Goal: Transaction & Acquisition: Purchase product/service

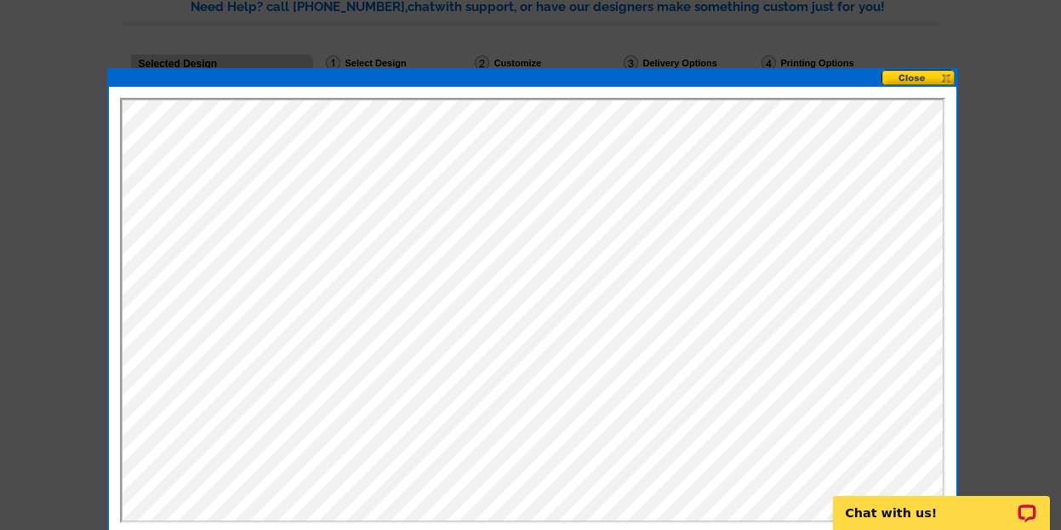
click at [913, 78] on button at bounding box center [918, 78] width 75 height 16
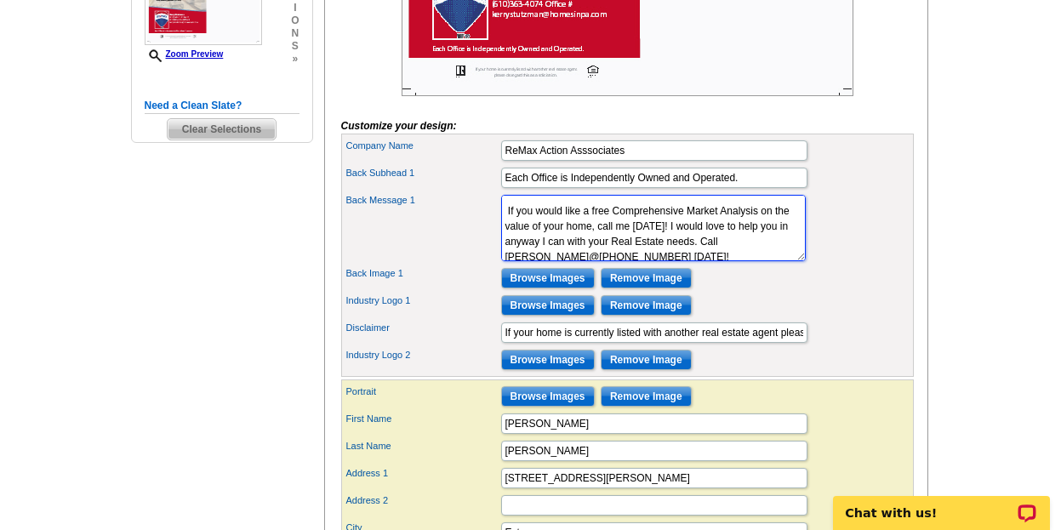
scroll to position [102, 0]
click at [506, 253] on textarea "Don't Miss This WCASD, PinOakFarms Gem! Call Now and Book A Showing of this Met…" at bounding box center [653, 228] width 305 height 66
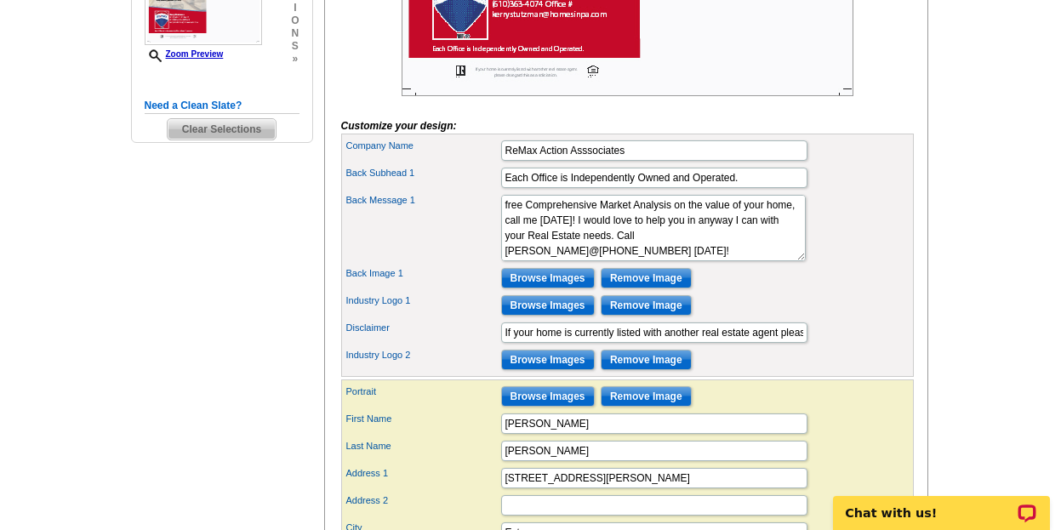
click at [969, 158] on main "Need Help? call 800-260-5887, chat with support, or have our designers make som…" at bounding box center [530, 267] width 1061 height 1385
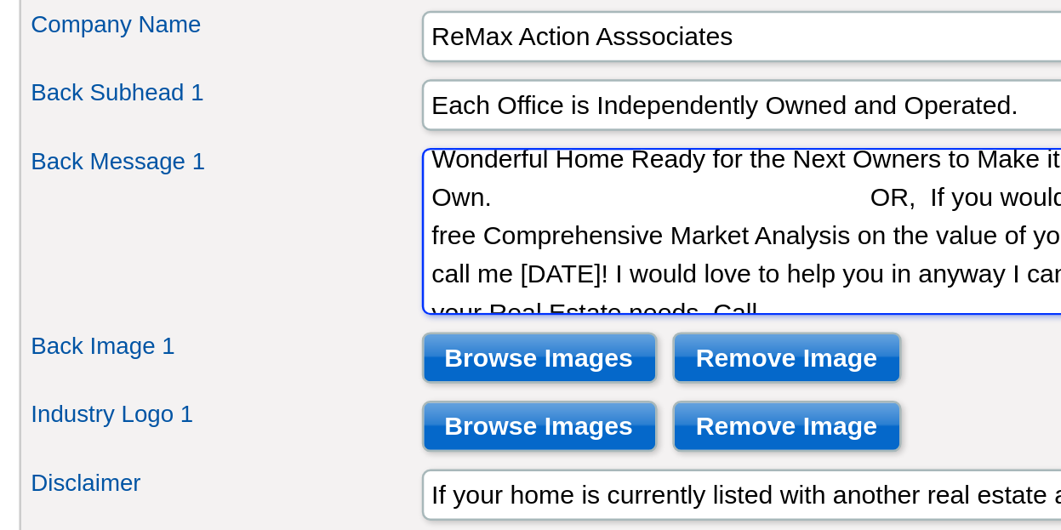
scroll to position [81, 0]
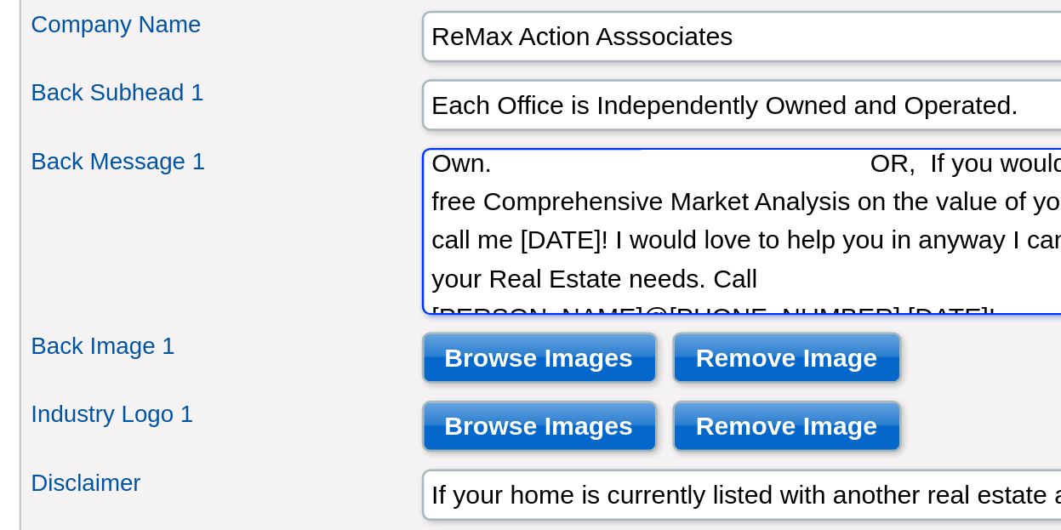
click at [634, 380] on textarea "Don't Miss This WCASD, PinOakFarms Gem! Call Now and Book A Showing of this Met…" at bounding box center [653, 347] width 305 height 66
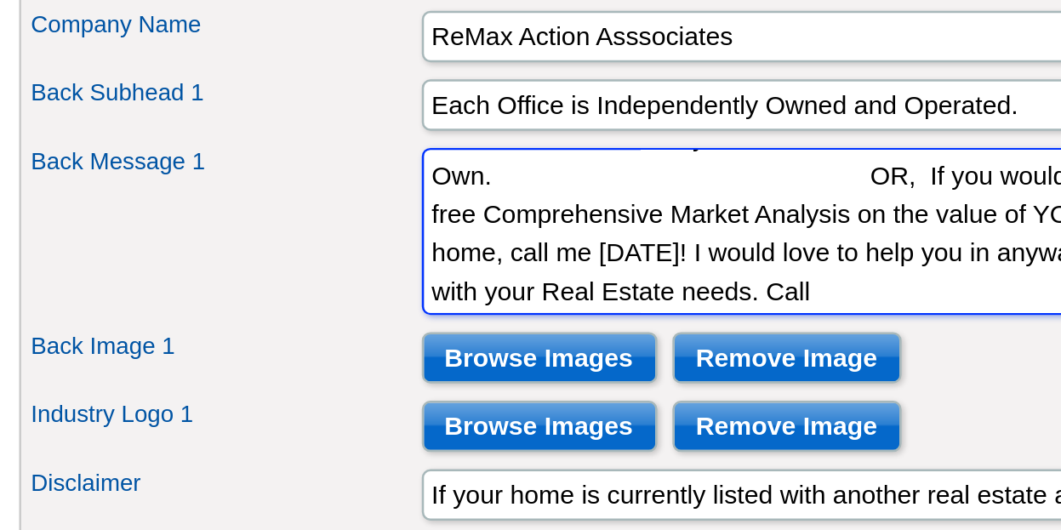
scroll to position [82, 0]
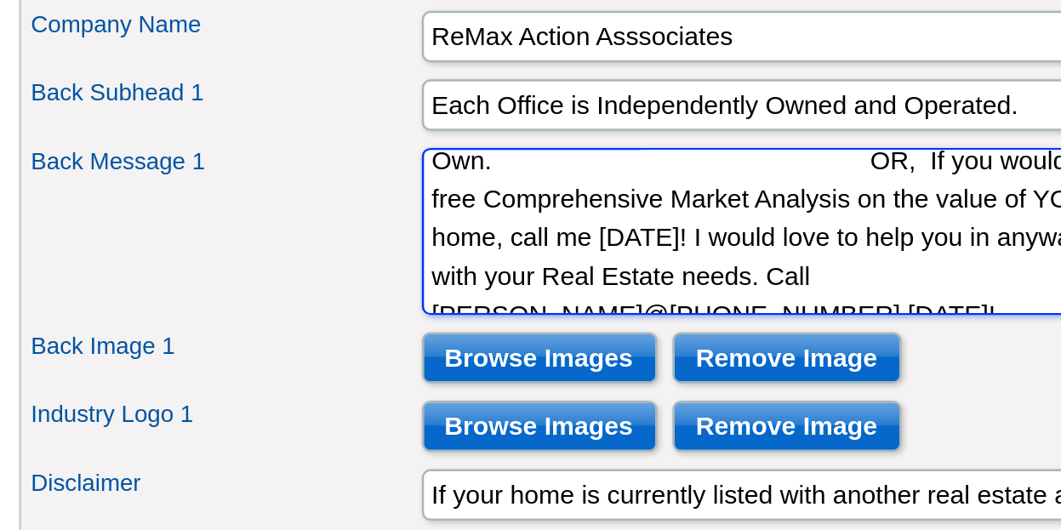
click at [591, 365] on textarea "Don't Miss This WCASD, PinOakFarms Gem! Call Now and Book A Showing of this Met…" at bounding box center [653, 347] width 305 height 66
click at [504, 380] on textarea "Don't Miss This WCASD, PinOakFarms Gem! Call Now and Book A Showing of this Met…" at bounding box center [653, 347] width 305 height 66
click at [506, 380] on textarea "Don't Miss This WCASD, PinOakFarms Gem! Call Now and Book A Showing of this Met…" at bounding box center [653, 347] width 305 height 66
click at [612, 366] on textarea "Don't Miss This WCASD, PinOakFarms Gem! Call Now and Book A Showing of this Met…" at bounding box center [653, 347] width 305 height 66
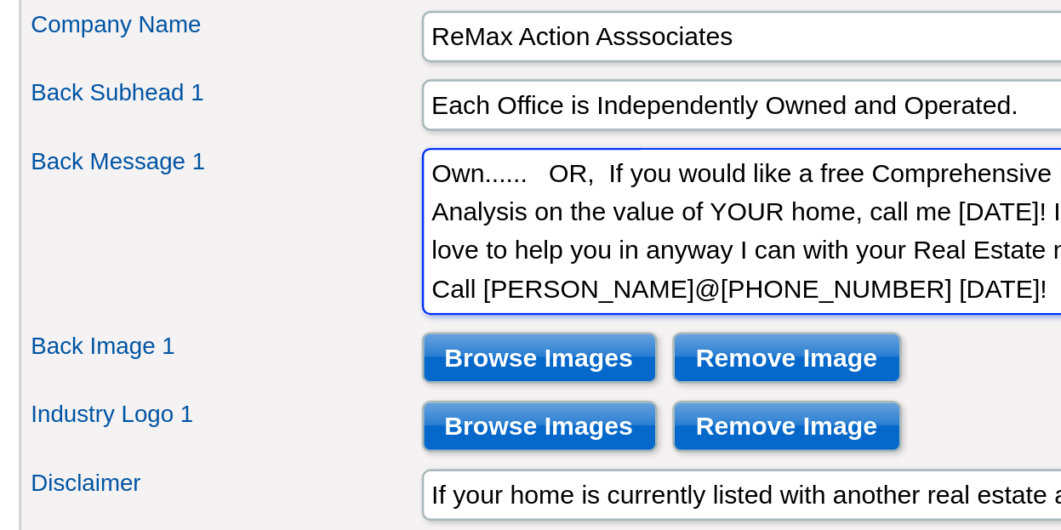
click at [604, 364] on textarea "Don't Miss This WCASD, PinOakFarms Gem! Call Now and Book A Showing of this Met…" at bounding box center [653, 347] width 305 height 66
type textarea "Don't Miss This WCASD, PinOakFarms Gem! Call Now and Book A Showing of this Met…"
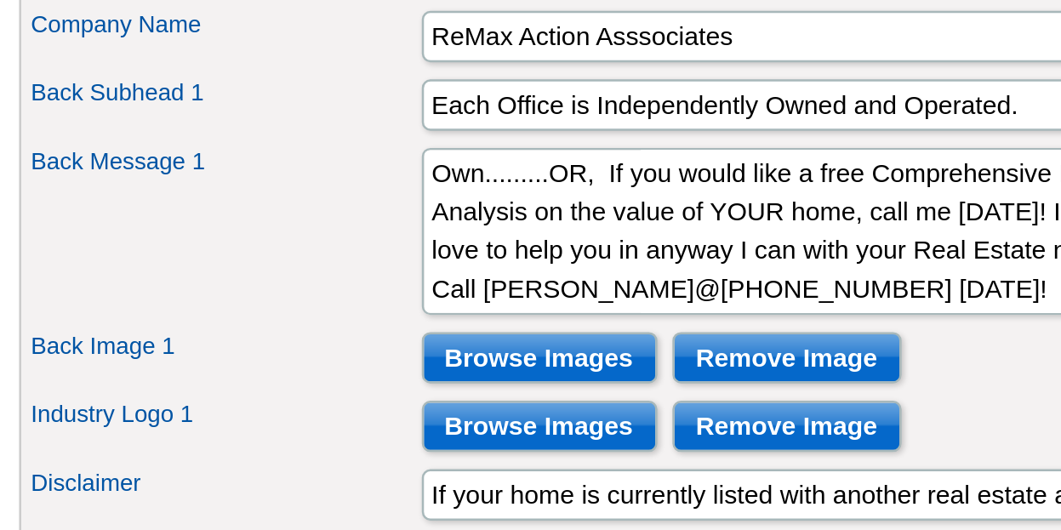
click at [605, 270] on form "Customize your design: Headline Newly Listed for Price $745,000! Feature Image …" at bounding box center [627, 410] width 572 height 1061
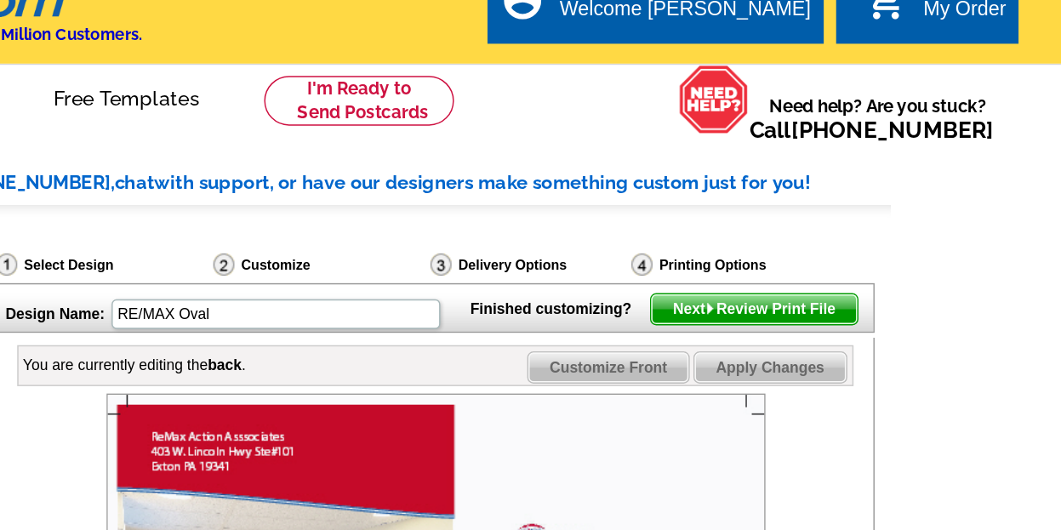
scroll to position [68, 0]
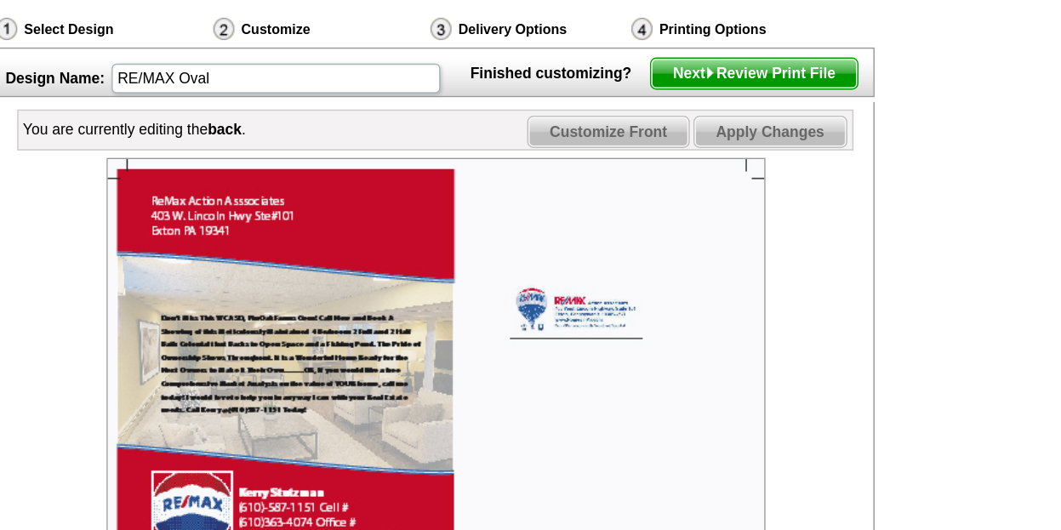
click at [840, 177] on span "Next Review Print File" at bounding box center [845, 167] width 140 height 20
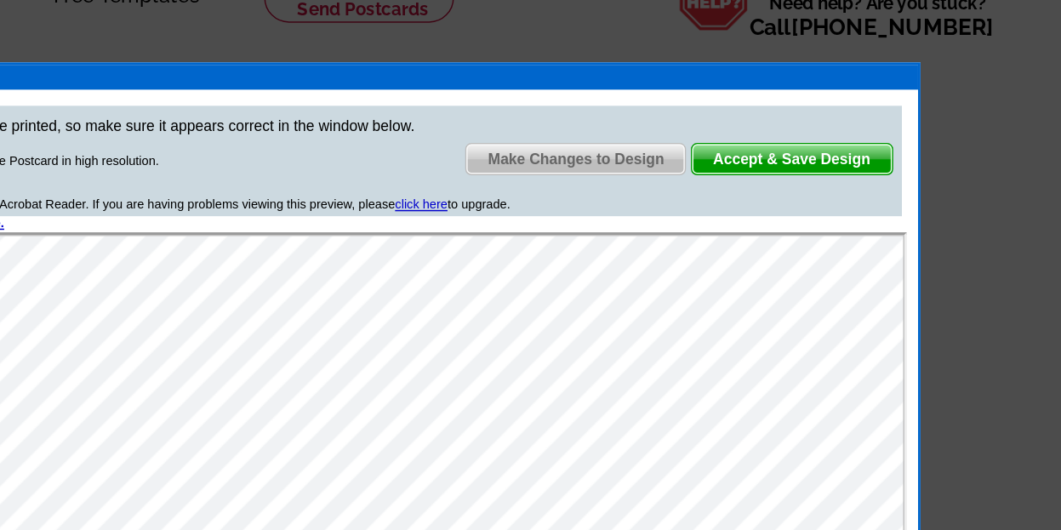
scroll to position [0, 0]
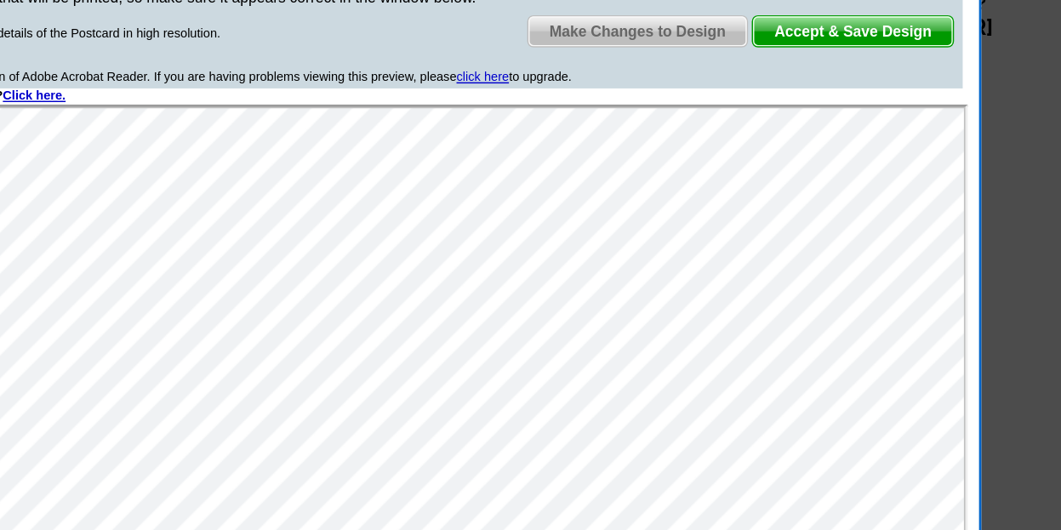
drag, startPoint x: 870, startPoint y: 144, endPoint x: 912, endPoint y: 56, distance: 97.0
click at [912, 56] on div at bounding box center [574, 58] width 851 height 17
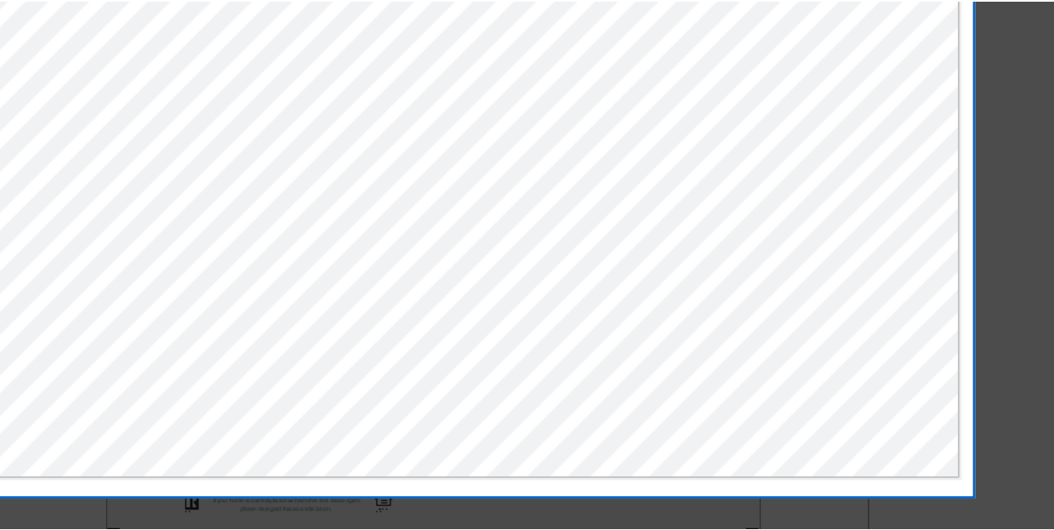
scroll to position [159, 0]
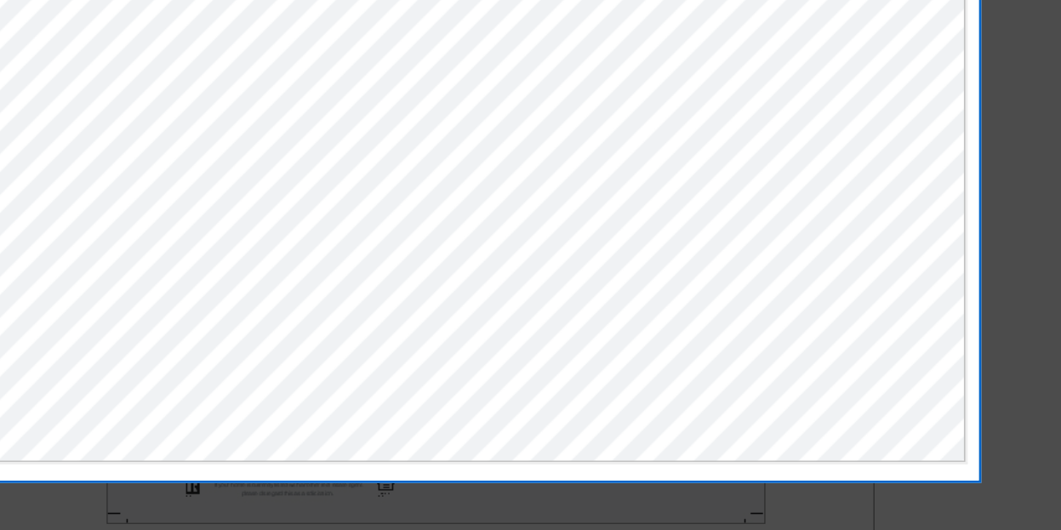
drag, startPoint x: 972, startPoint y: 434, endPoint x: 1009, endPoint y: 407, distance: 45.1
click at [1009, 407] on div at bounding box center [530, 185] width 1061 height 689
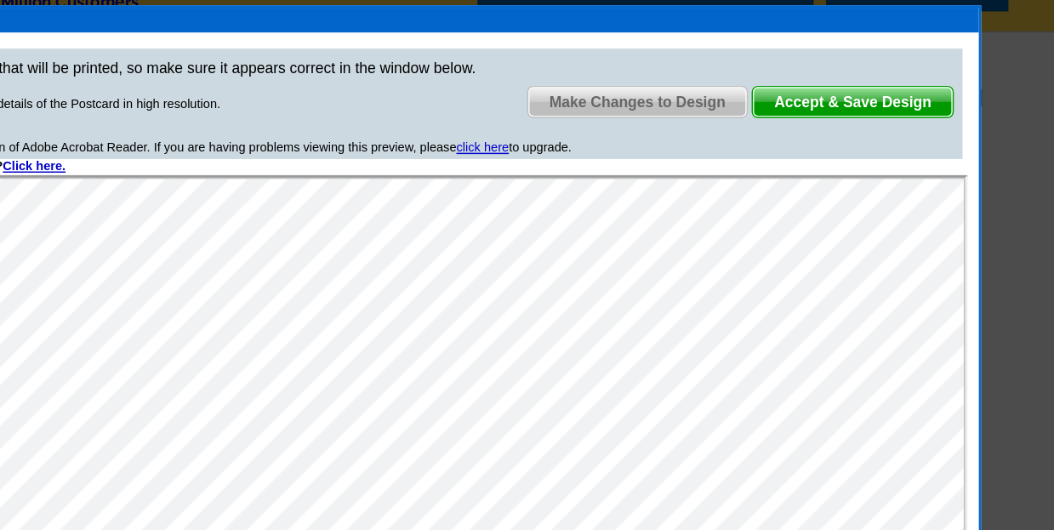
scroll to position [0, 0]
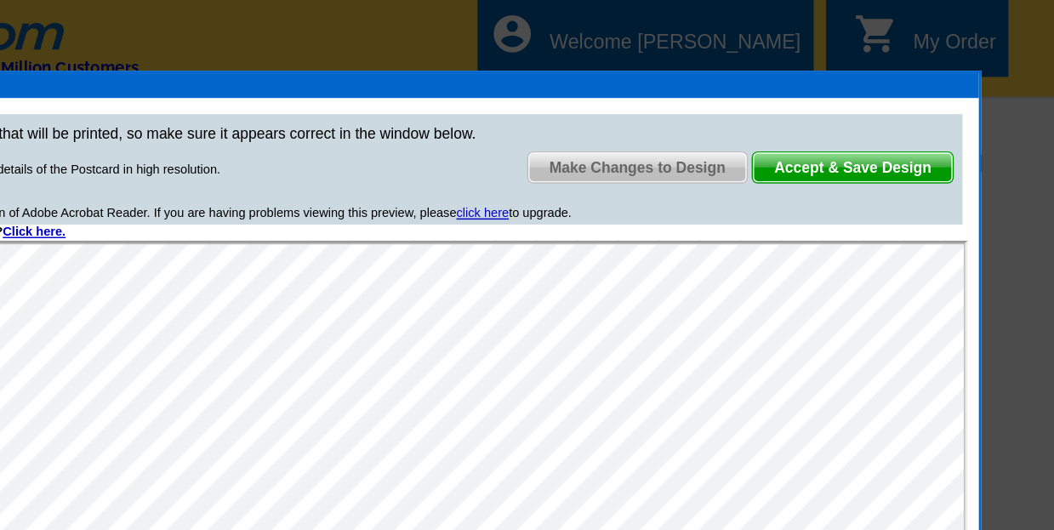
click at [911, 113] on span "Accept & Save Design" at bounding box center [913, 115] width 137 height 20
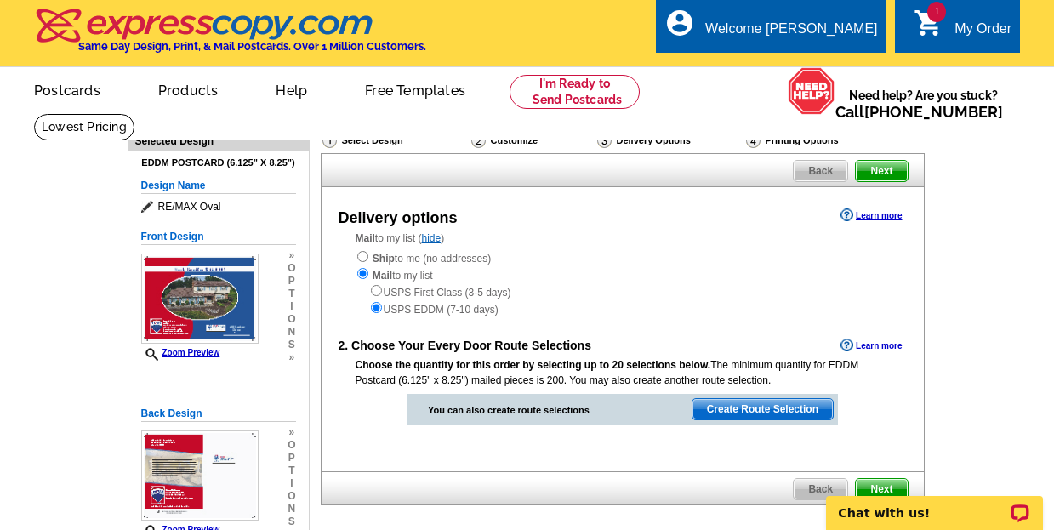
click at [707, 249] on div "Mail to my list ( hide ) Ship to me (no addresses) Mail to my list USPS First C…" at bounding box center [623, 274] width 602 height 87
click at [757, 410] on span "Create Route Selection" at bounding box center [762, 409] width 140 height 20
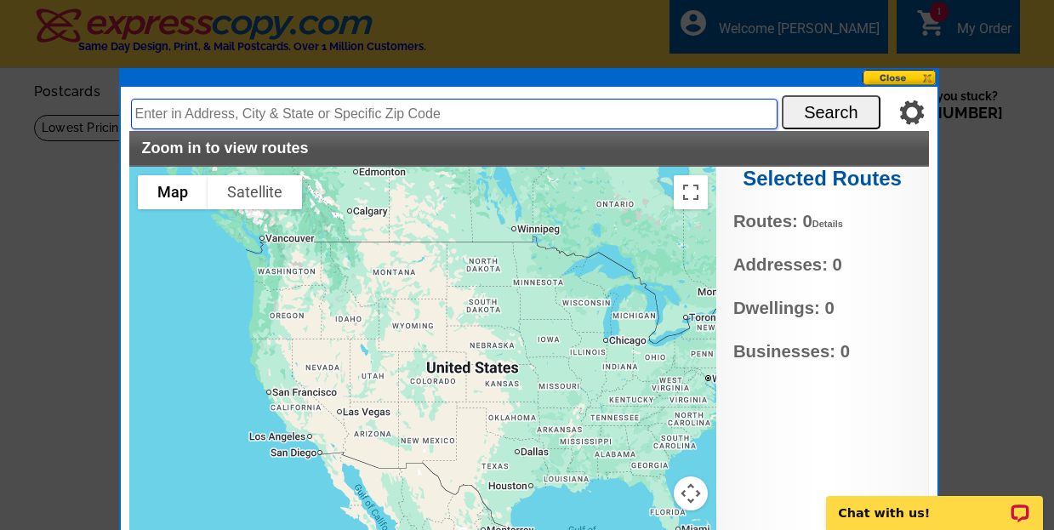
click at [238, 112] on input "text" at bounding box center [454, 114] width 646 height 31
type input "West Chester PA 19380"
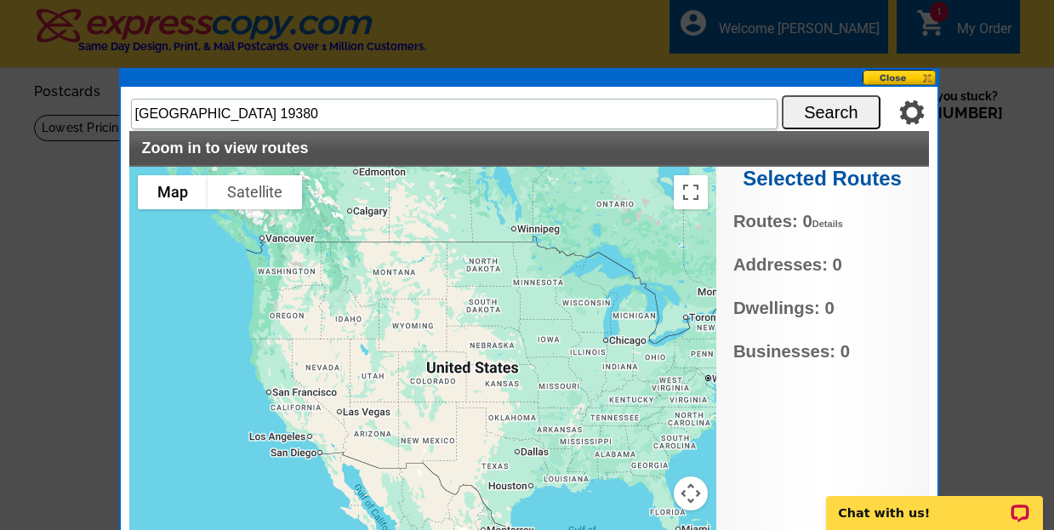
click at [834, 114] on button "Search" at bounding box center [831, 112] width 99 height 34
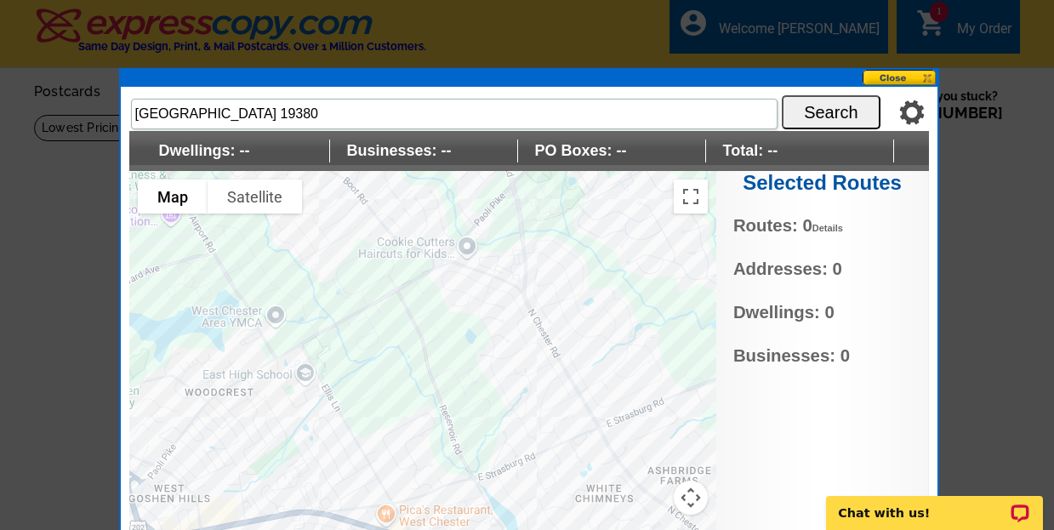
click at [909, 75] on button at bounding box center [899, 78] width 75 height 16
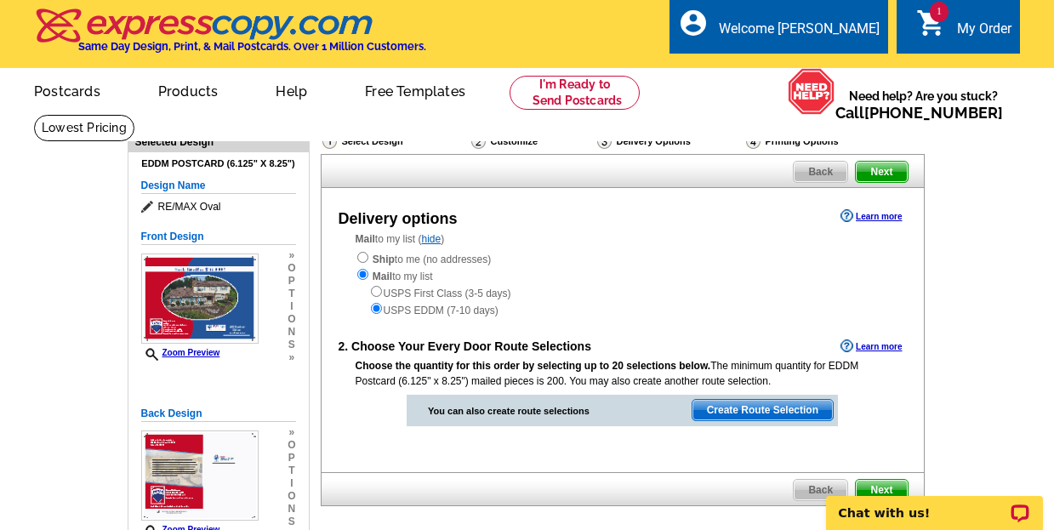
click at [743, 410] on span "Create Route Selection" at bounding box center [762, 410] width 140 height 20
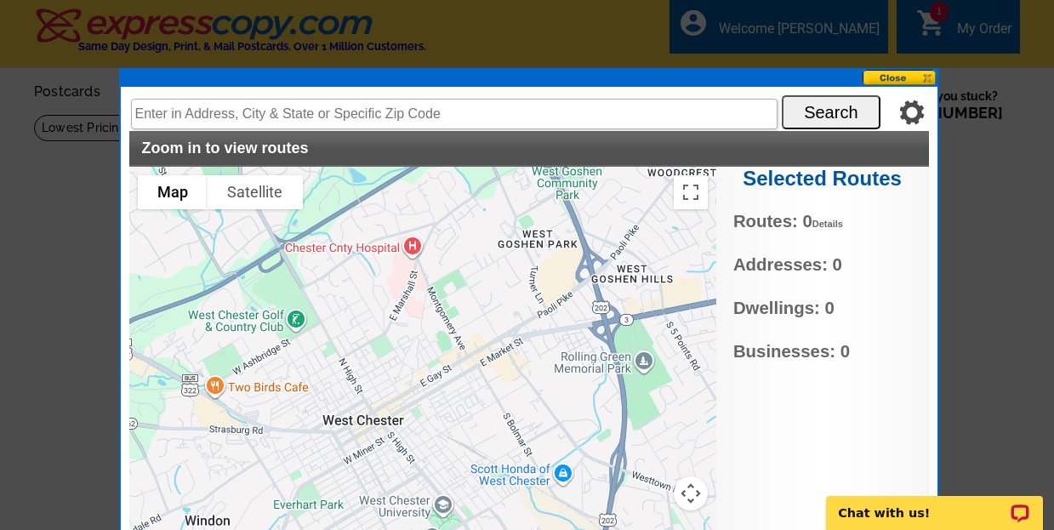
type input "337 E Gay St, West Chester, PA 19380, USA"
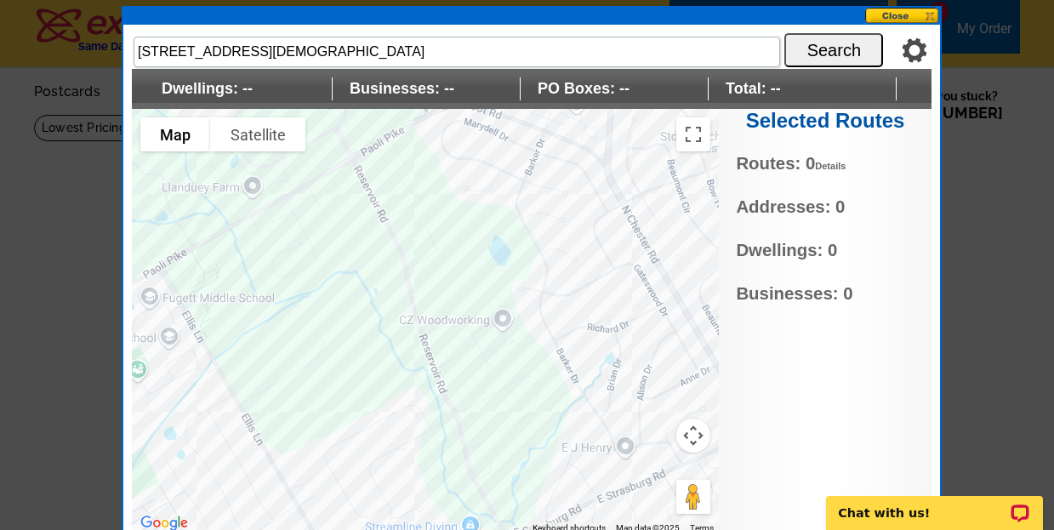
drag, startPoint x: 629, startPoint y: 76, endPoint x: 631, endPoint y: 14, distance: 62.1
click at [631, 14] on div at bounding box center [531, 16] width 817 height 17
click at [605, 413] on div at bounding box center [425, 321] width 587 height 425
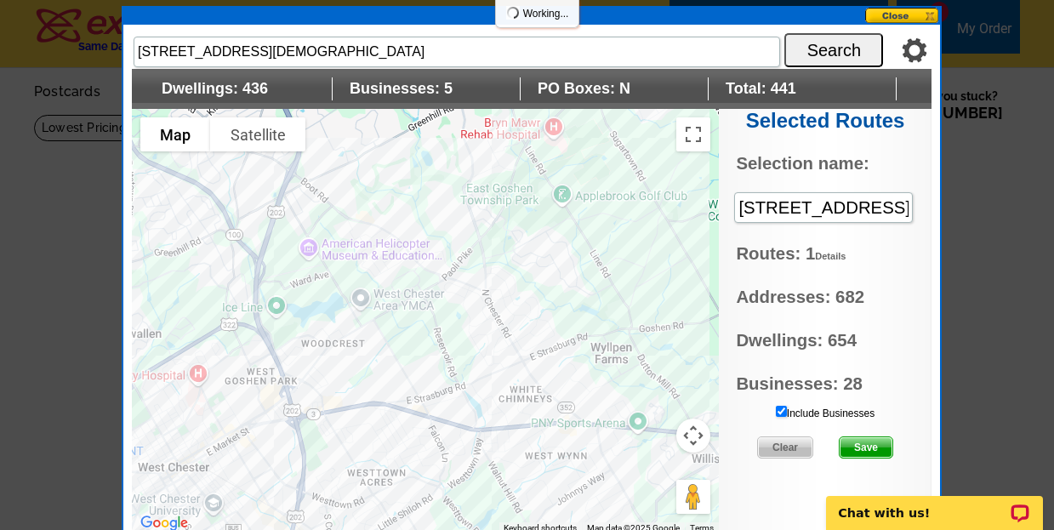
click at [470, 348] on div at bounding box center [425, 321] width 587 height 425
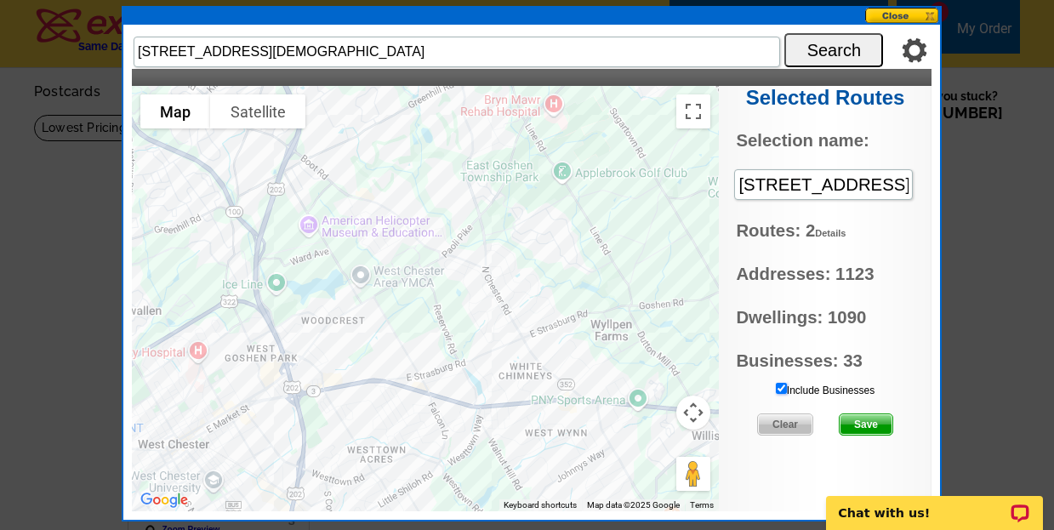
click at [779, 387] on input "Include Businesses" at bounding box center [781, 388] width 11 height 11
click at [869, 424] on span "Save" at bounding box center [866, 424] width 53 height 20
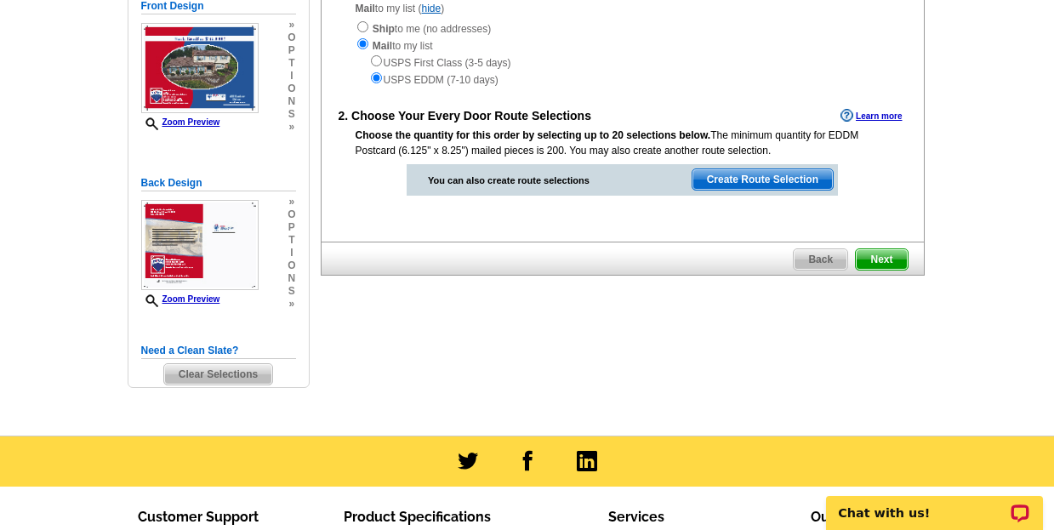
scroll to position [238, 0]
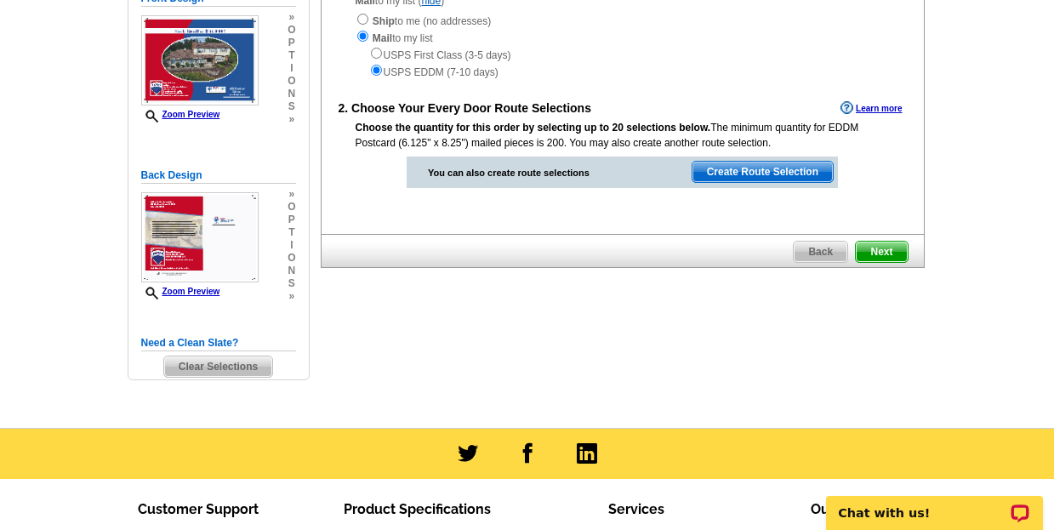
click at [881, 253] on span "Next" at bounding box center [881, 252] width 51 height 20
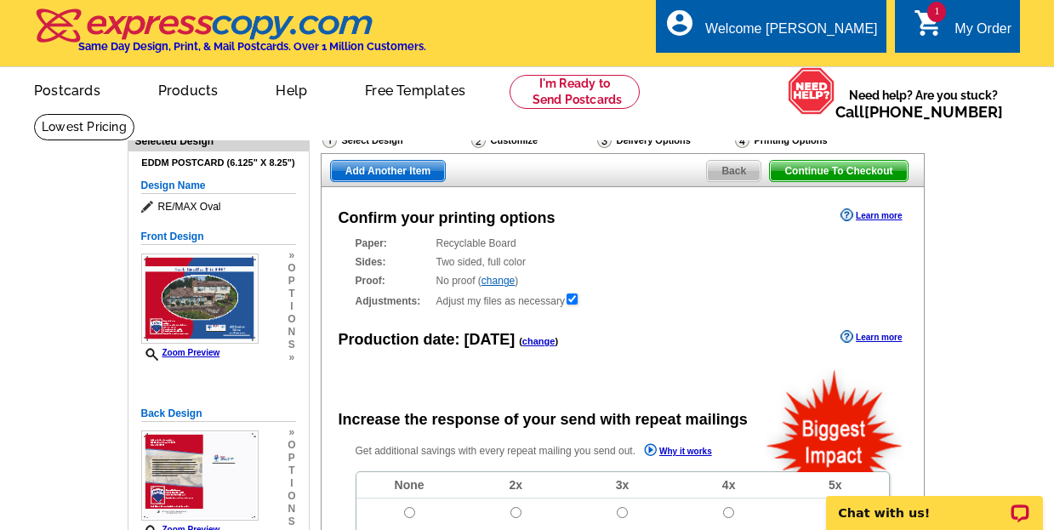
radio input "false"
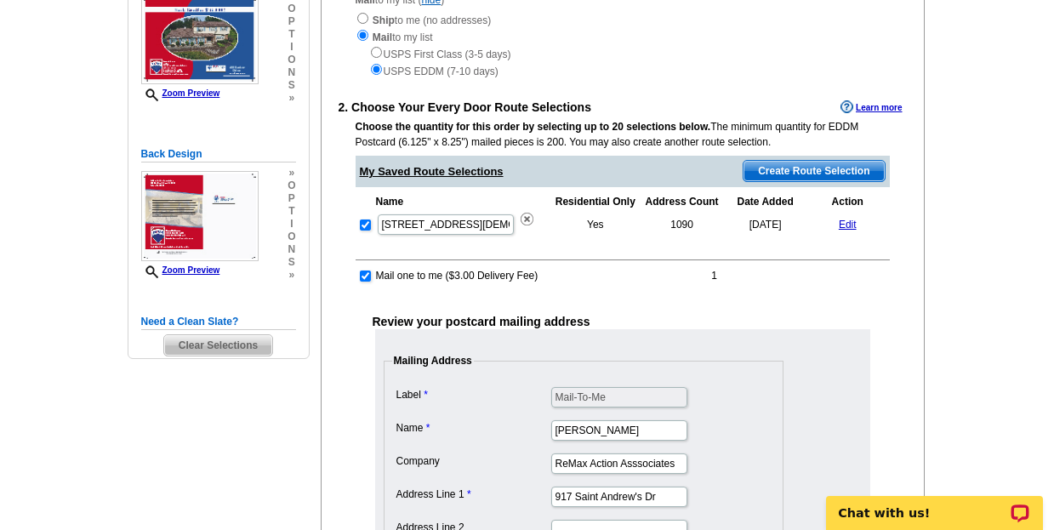
scroll to position [259, 0]
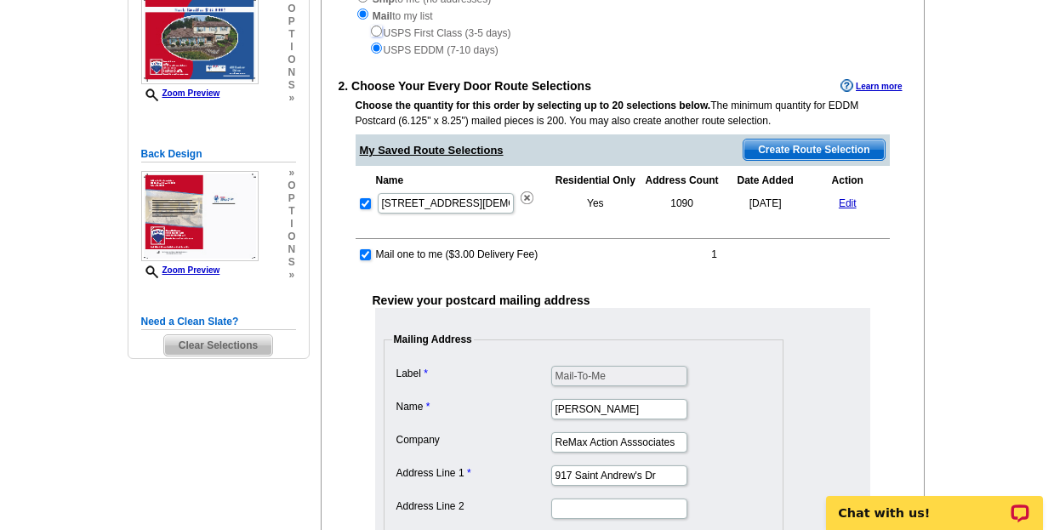
click at [376, 34] on input "radio" at bounding box center [376, 31] width 11 height 11
radio input "true"
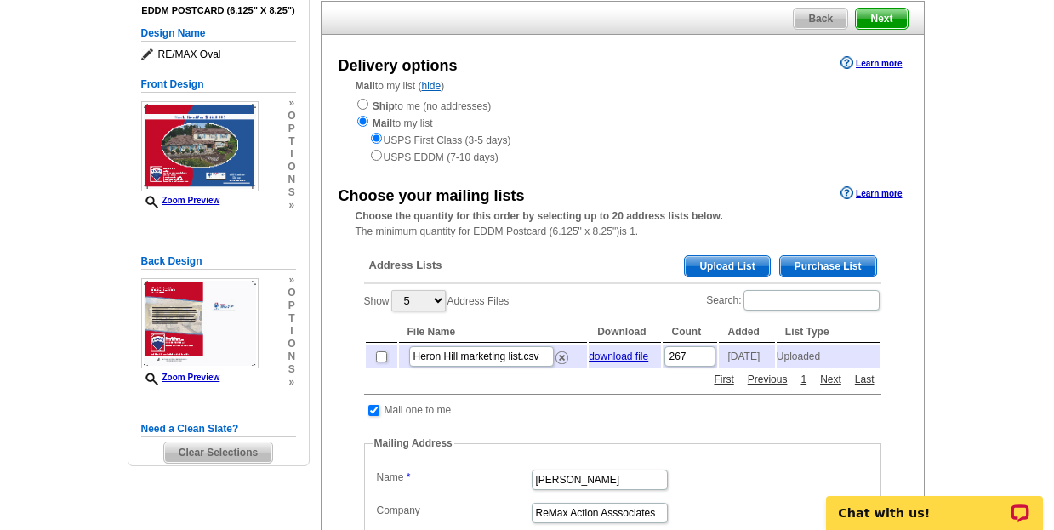
scroll to position [181, 0]
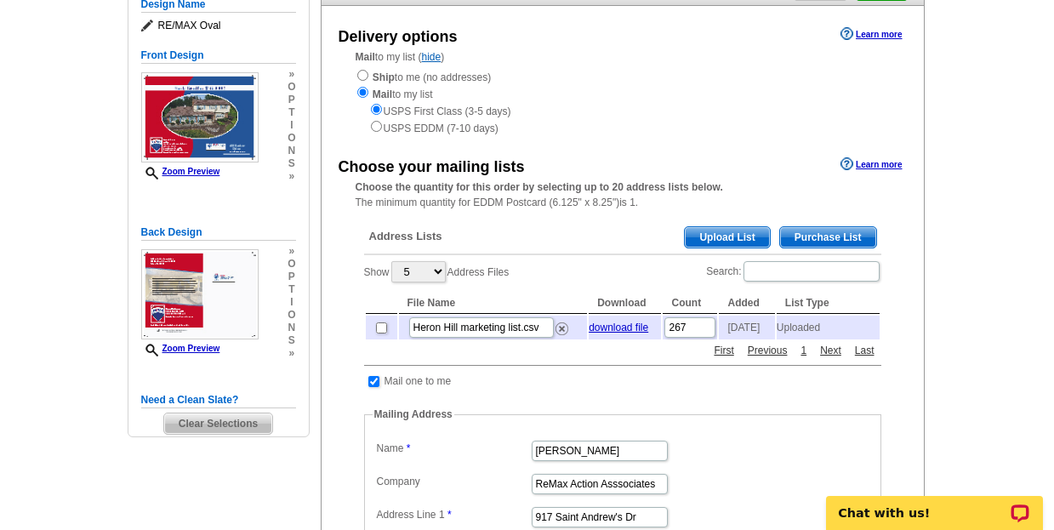
click at [726, 233] on span "Upload List" at bounding box center [727, 237] width 84 height 20
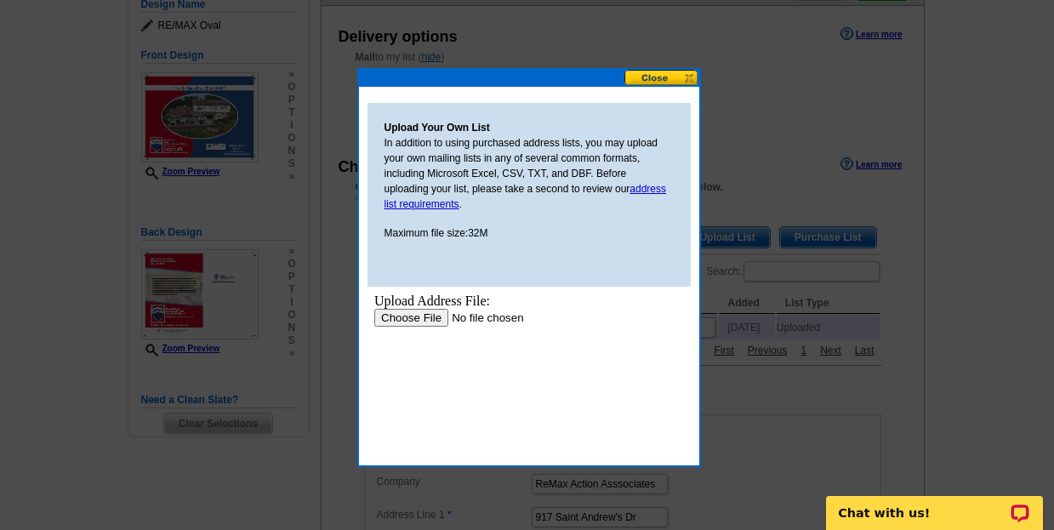
scroll to position [0, 0]
click at [412, 318] on input "file" at bounding box center [480, 318] width 215 height 18
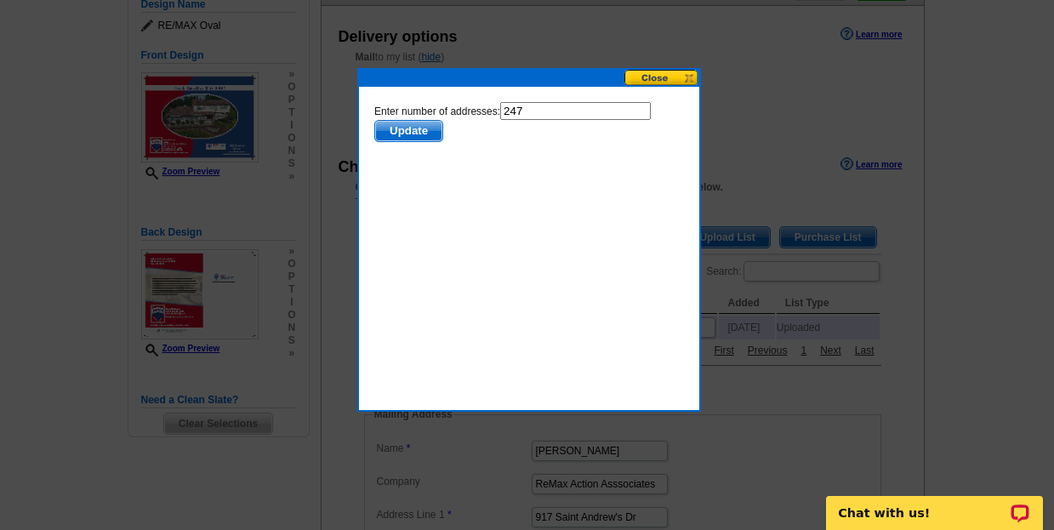
click at [412, 131] on span "Update" at bounding box center [407, 131] width 67 height 20
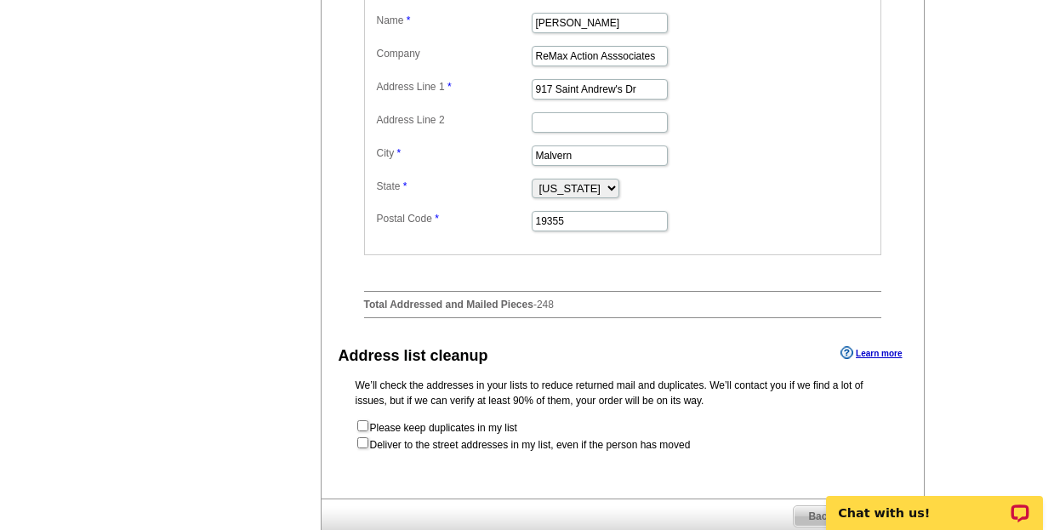
scroll to position [657, 0]
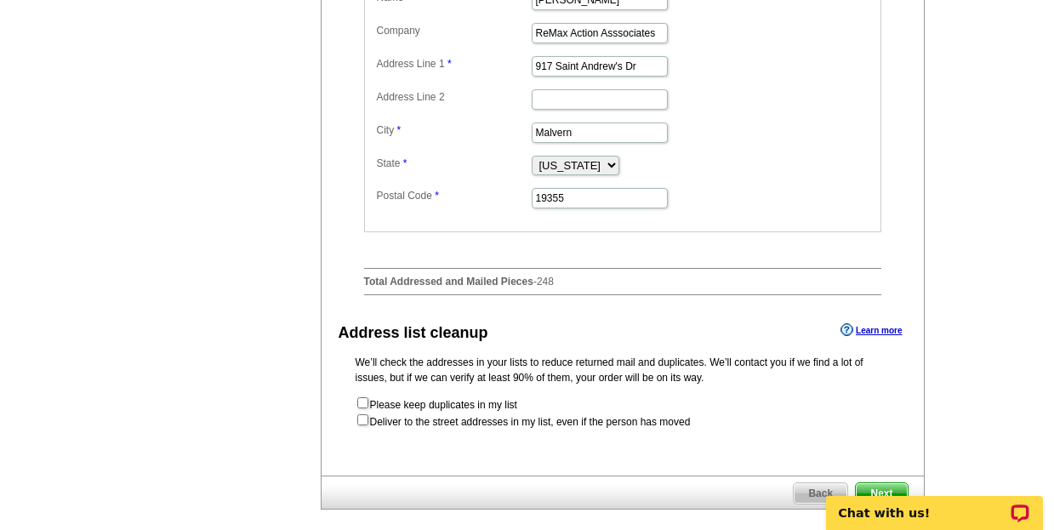
click at [396, 472] on div "Delivery options Learn more Mail to my list ( hide ) Ship to me (no addresses) …" at bounding box center [623, 3] width 604 height 946
click at [361, 425] on input "checkbox" at bounding box center [362, 419] width 11 height 11
checkbox input "true"
radio input "true"
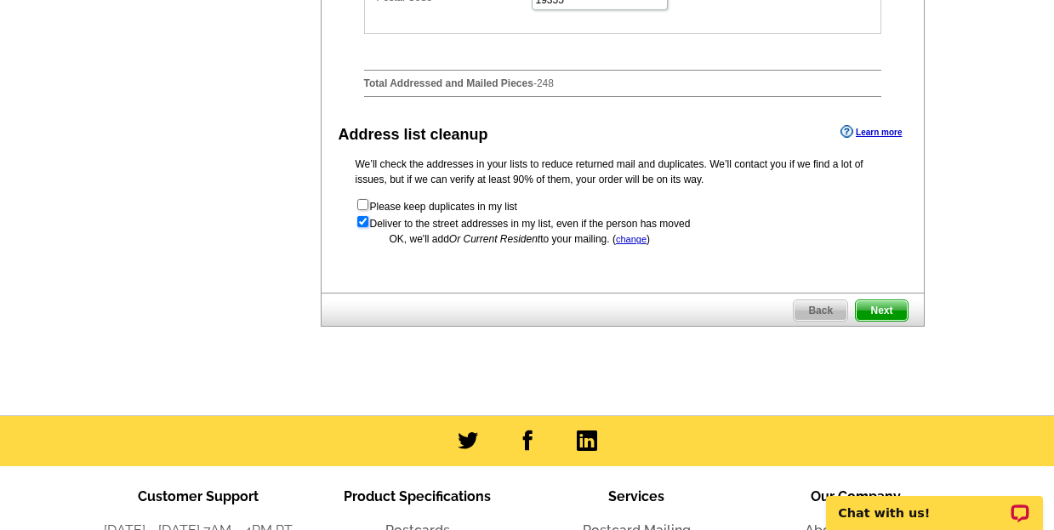
scroll to position [859, 0]
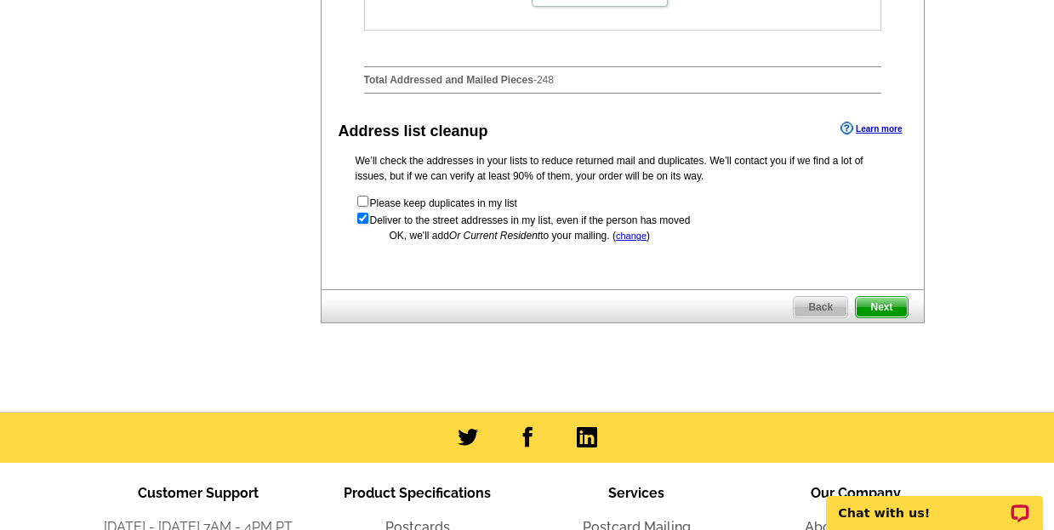
click at [891, 317] on span "Next" at bounding box center [881, 307] width 51 height 20
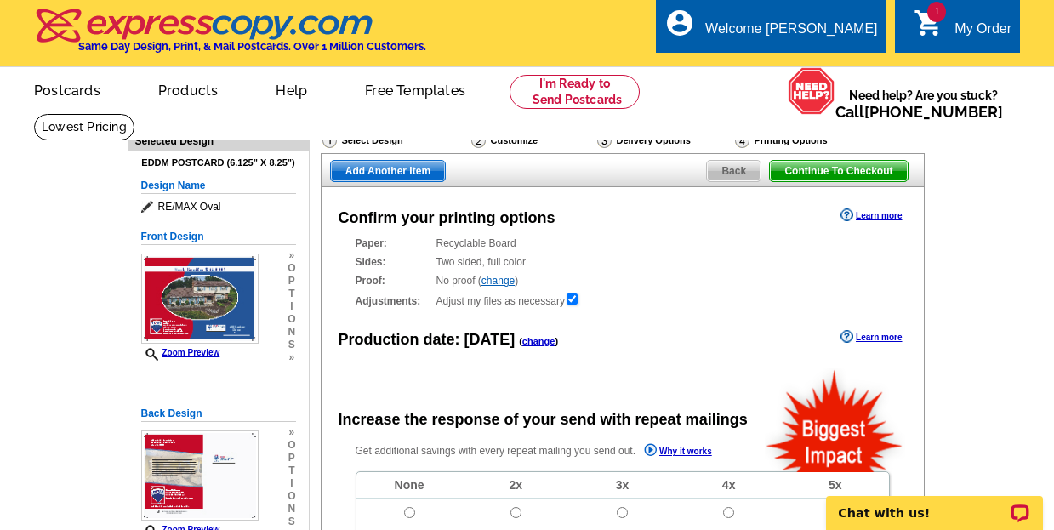
radio input "false"
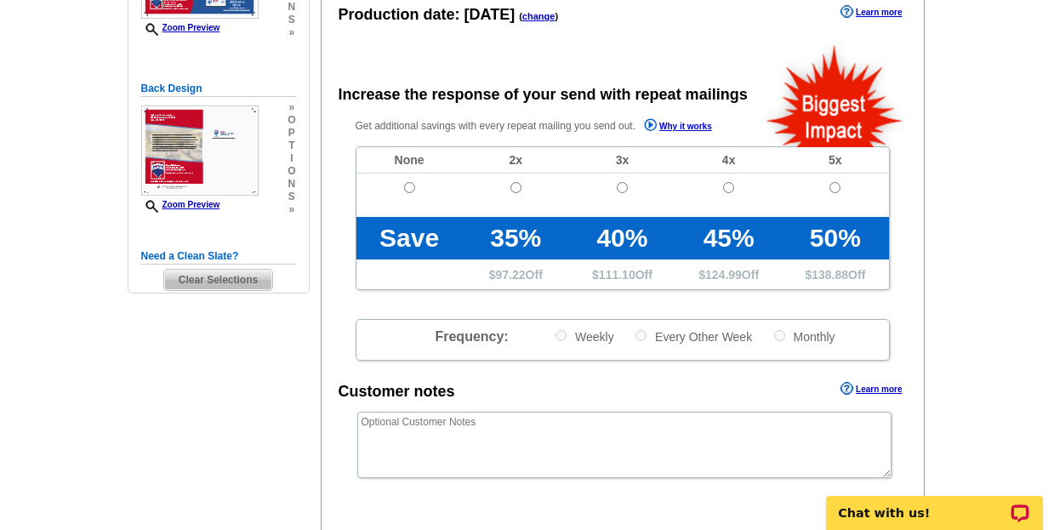
scroll to position [340, 0]
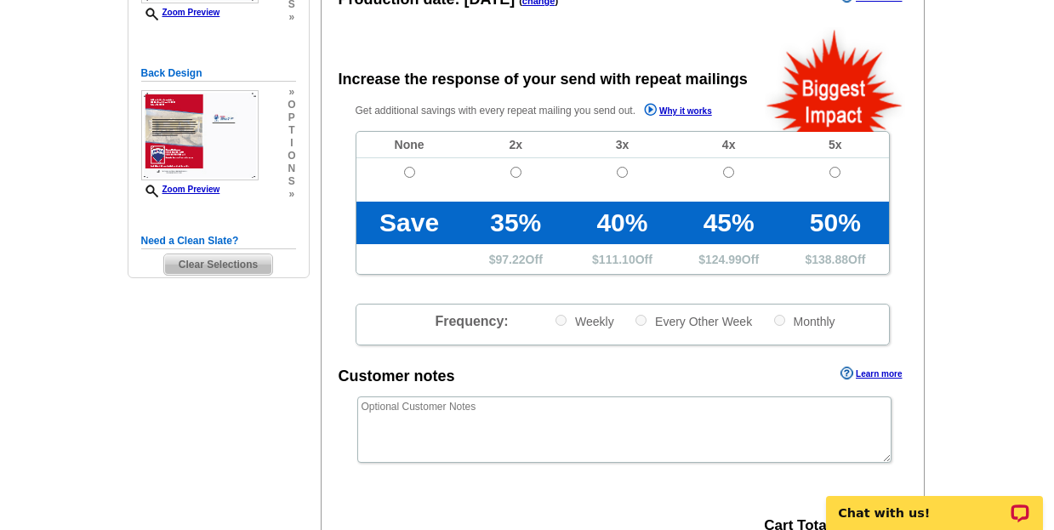
click at [405, 165] on td at bounding box center [409, 179] width 106 height 43
click at [408, 173] on input "radio" at bounding box center [409, 172] width 11 height 11
radio input "true"
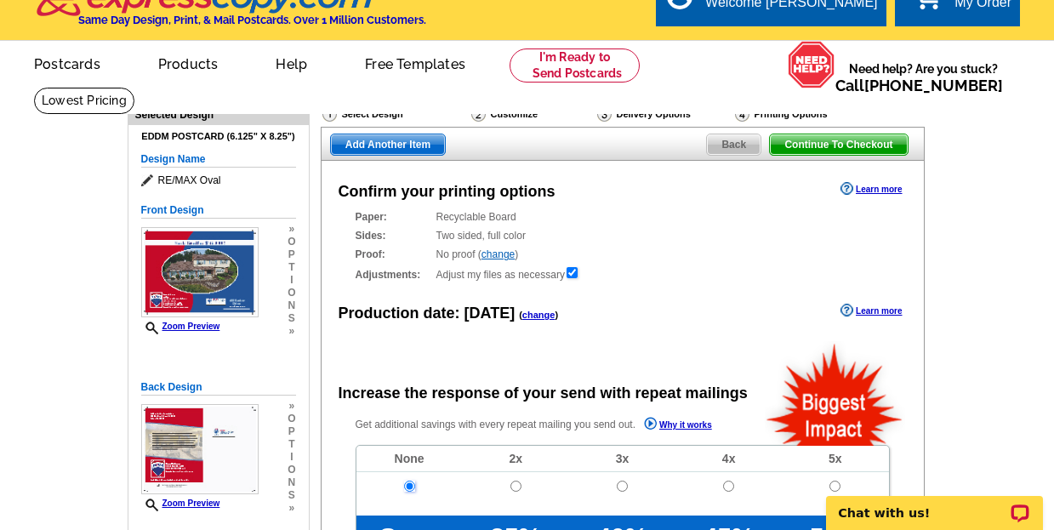
scroll to position [0, 0]
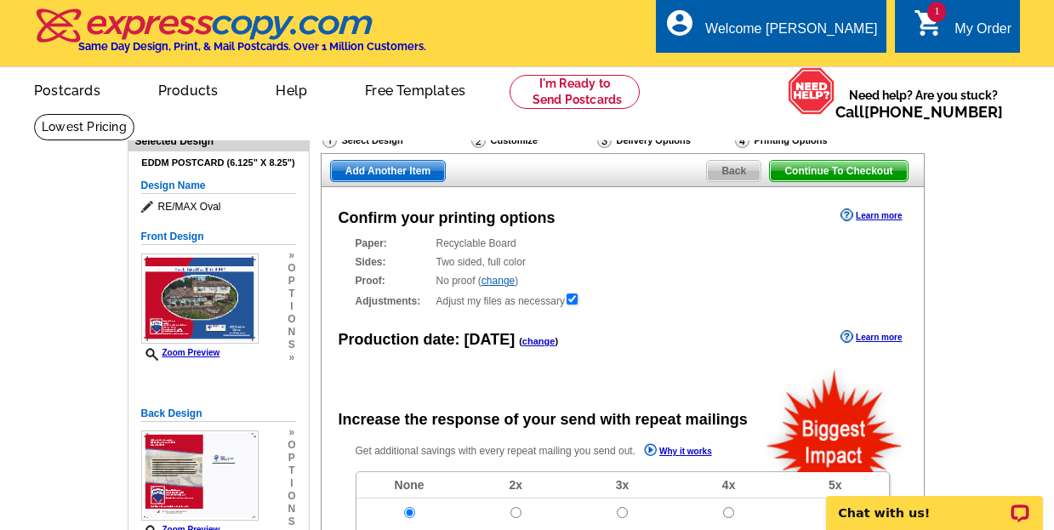
click at [205, 163] on h4 "EDDM Postcard (6.125" x 8.25")" at bounding box center [218, 162] width 155 height 11
click at [276, 163] on h4 "EDDM Postcard (6.125" x 8.25")" at bounding box center [218, 162] width 155 height 11
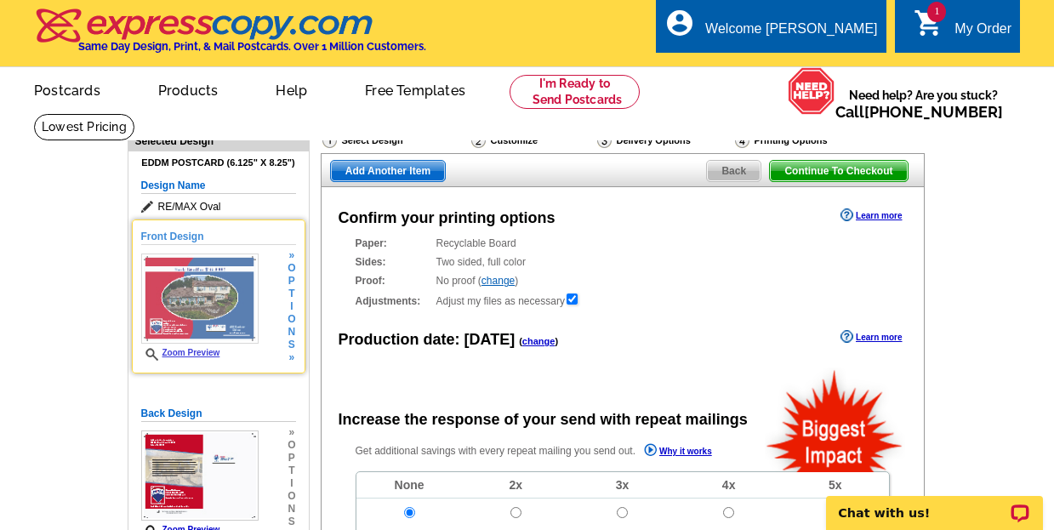
click at [285, 294] on div "» o p t i o n s »" at bounding box center [289, 306] width 12 height 115
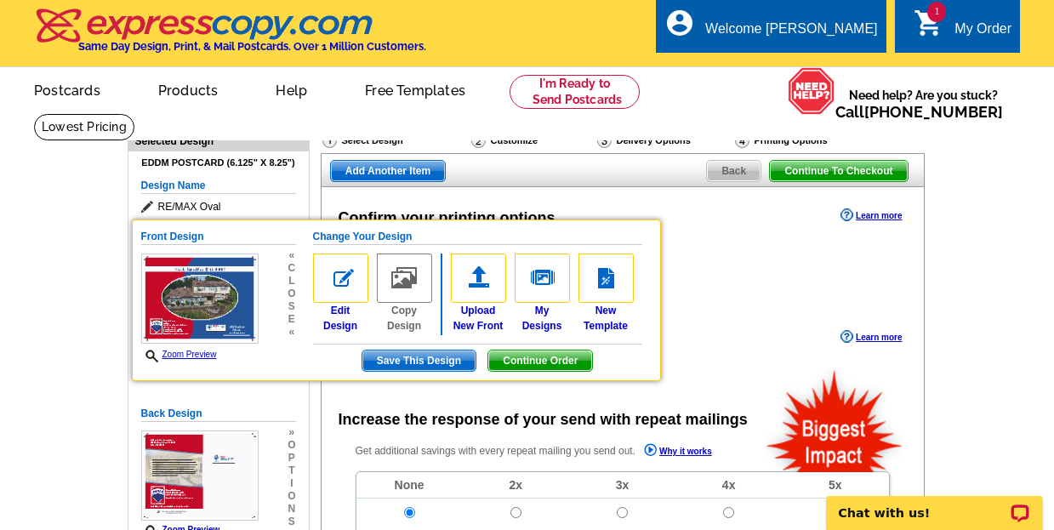
click at [191, 163] on h4 "EDDM Postcard (6.125" x 8.25")" at bounding box center [218, 162] width 155 height 11
click at [398, 315] on link "Copy Design" at bounding box center [404, 293] width 55 height 80
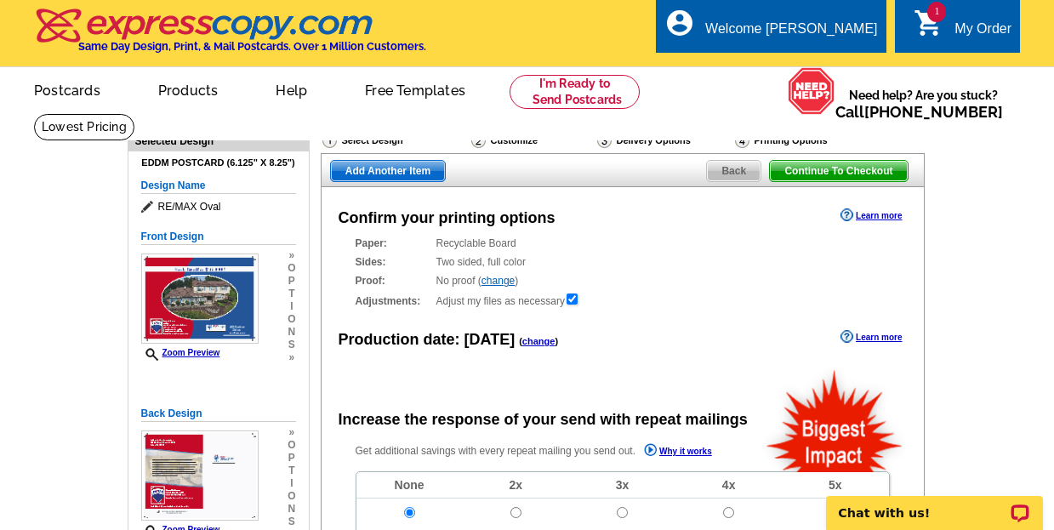
click at [255, 165] on h4 "EDDM Postcard (6.125" x 8.25")" at bounding box center [218, 162] width 155 height 11
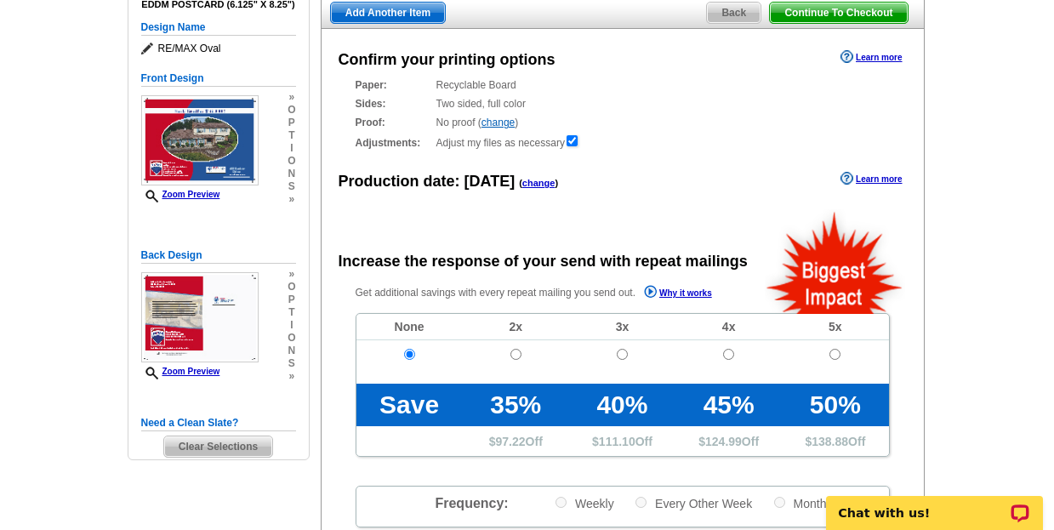
scroll to position [161, 0]
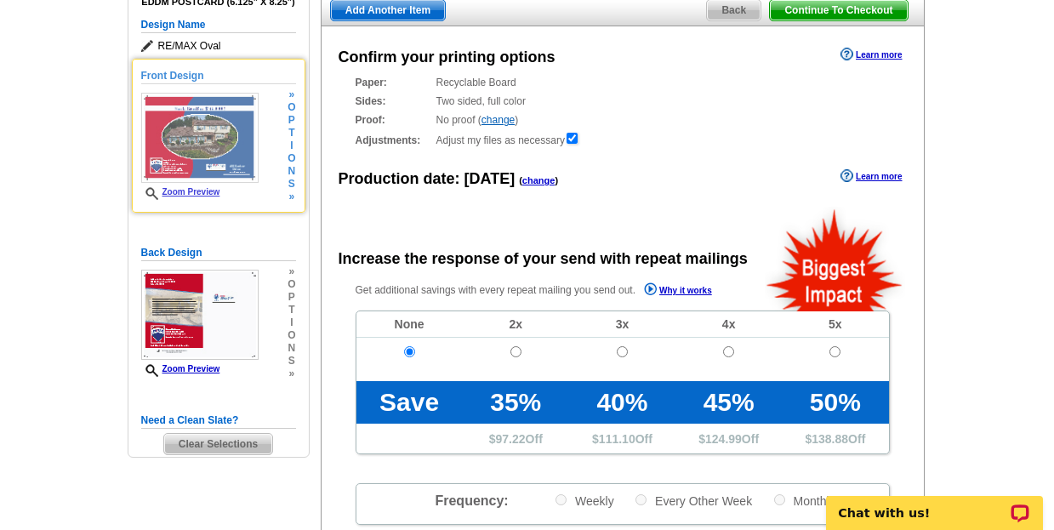
click at [295, 147] on span "i" at bounding box center [291, 145] width 8 height 13
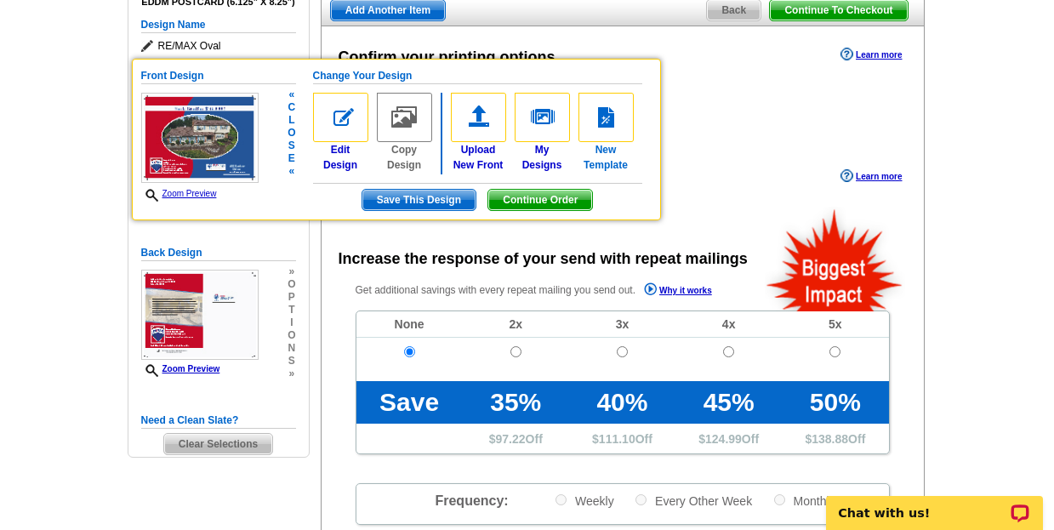
click at [595, 104] on img at bounding box center [605, 117] width 55 height 49
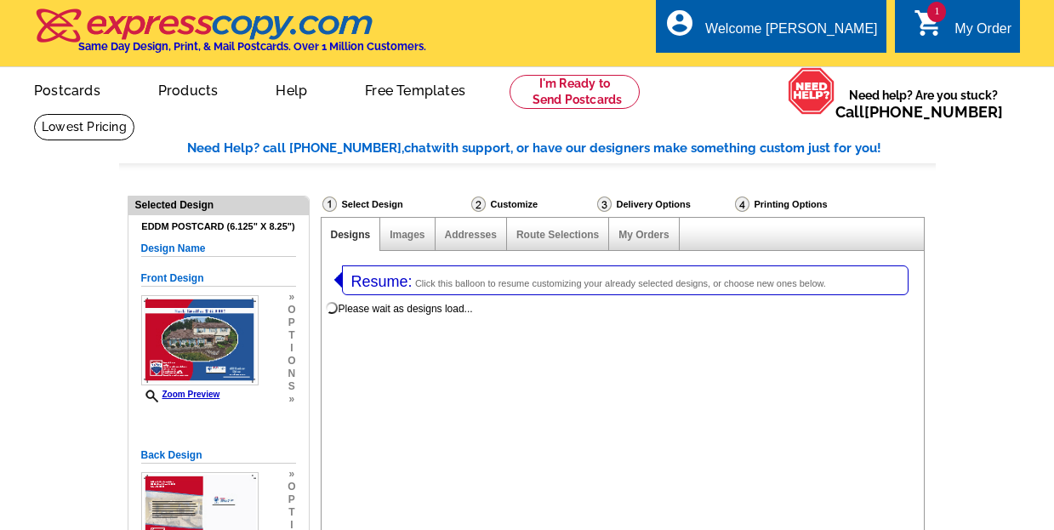
select select "1"
select select "14"
select select "785"
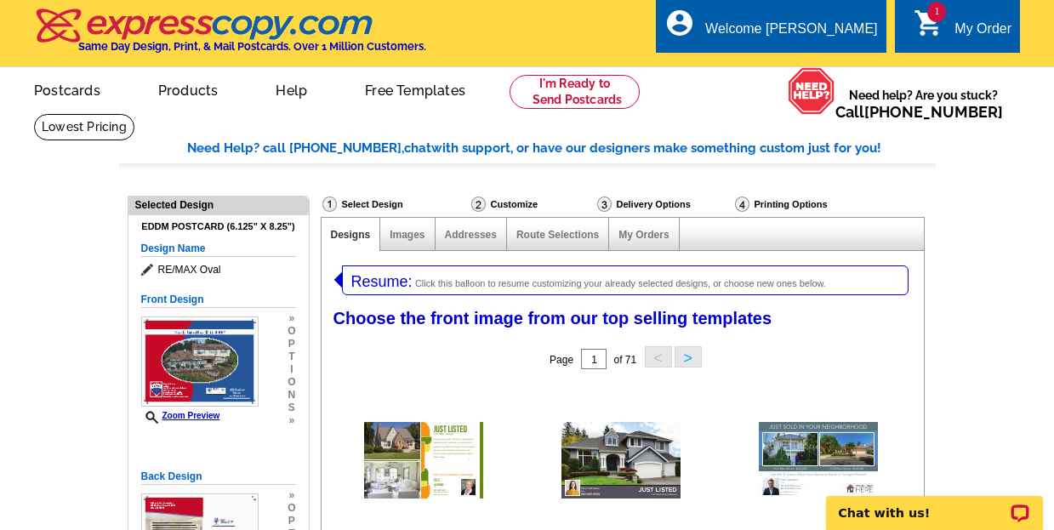
click at [235, 229] on h4 "EDDM Postcard (6.125" x 8.25")" at bounding box center [218, 226] width 155 height 11
click at [258, 230] on h4 "EDDM Postcard (6.125" x 8.25")" at bounding box center [218, 226] width 155 height 11
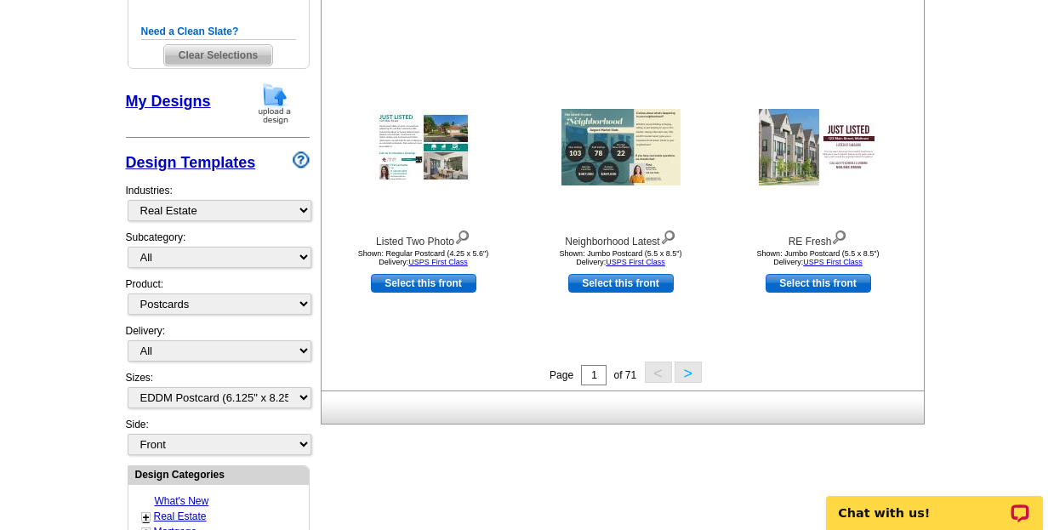
scroll to position [669, 0]
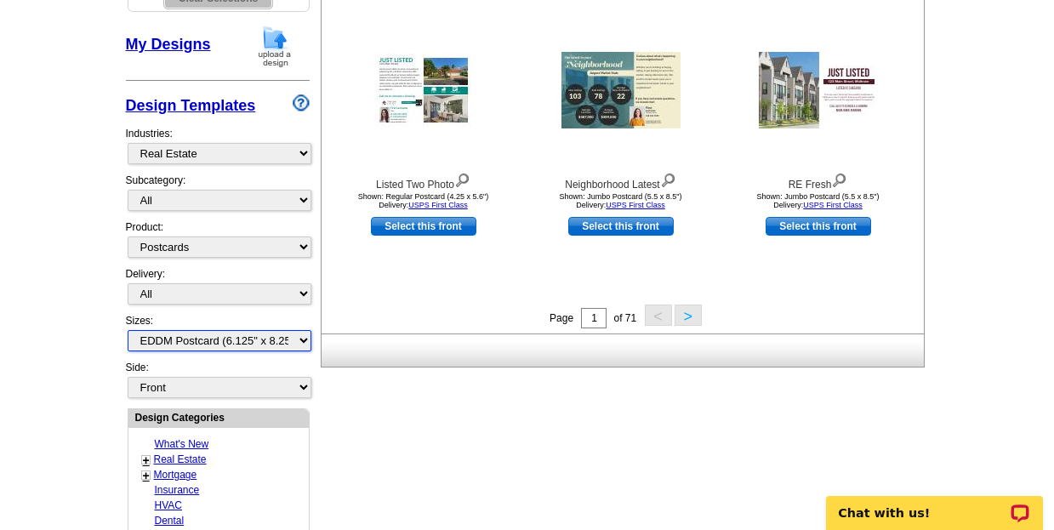
click at [305, 344] on select "All Jumbo Postcard (5.5" x 8.5") Regular Postcard (4.25" x 5.6") Panoramic Post…" at bounding box center [220, 340] width 184 height 21
select select "2"
click at [128, 331] on select "All Jumbo Postcard (5.5" x 8.5") Regular Postcard (4.25" x 5.6") Panoramic Post…" at bounding box center [220, 340] width 184 height 21
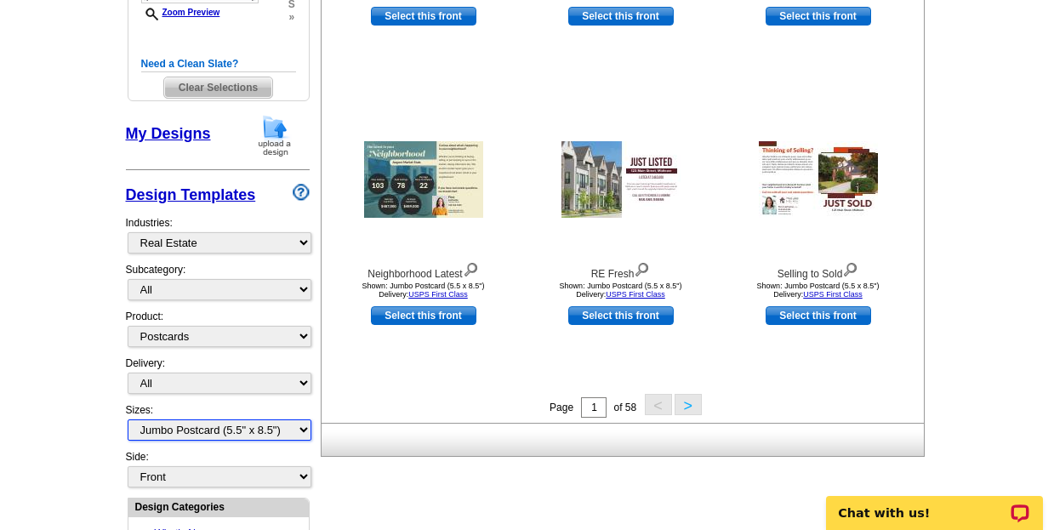
scroll to position [648, 0]
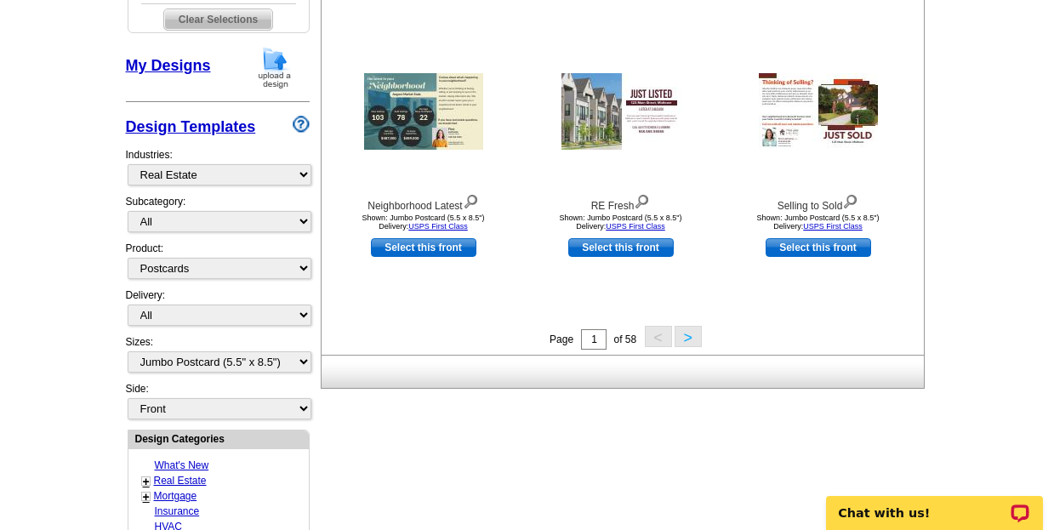
click at [358, 434] on div "Need Help? call 800-260-5887, chat with support, or have our designers make som…" at bounding box center [527, 294] width 817 height 1606
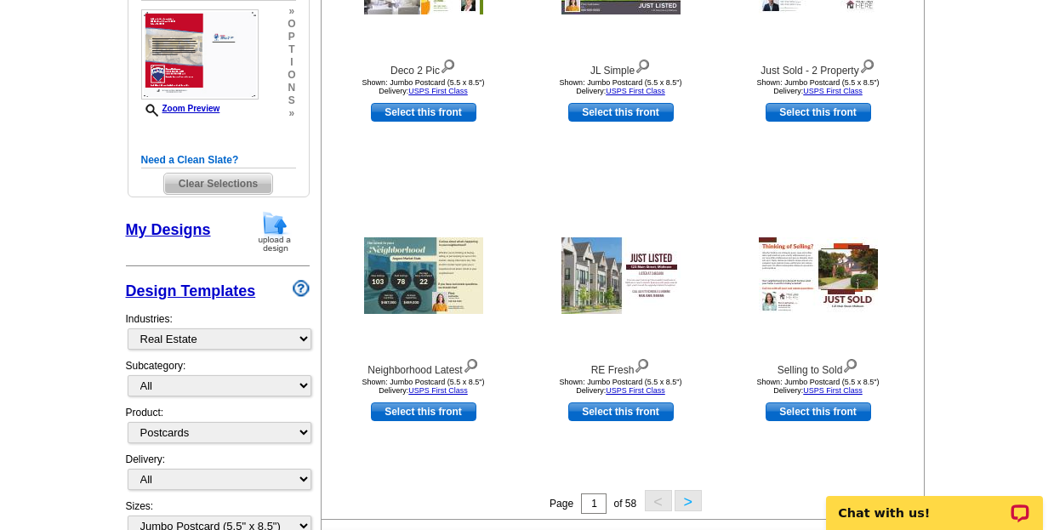
scroll to position [500, 0]
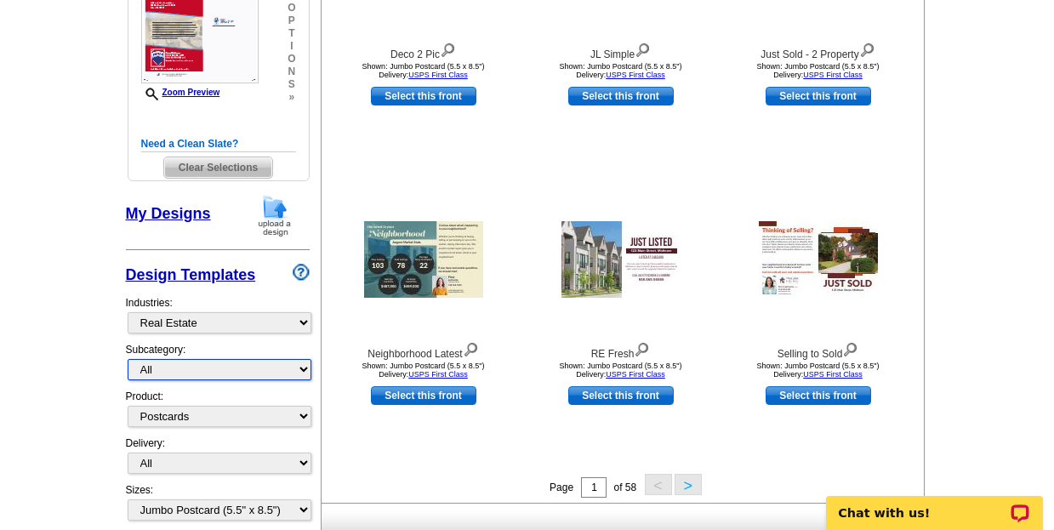
click at [302, 371] on select "All RE/MAX® Referrals Keller Williams® Berkshire Hathaway Home Services Century…" at bounding box center [220, 369] width 184 height 21
select select "807"
click at [128, 360] on select "All RE/MAX® Referrals Keller Williams® Berkshire Hathaway Home Services Century…" at bounding box center [220, 369] width 184 height 21
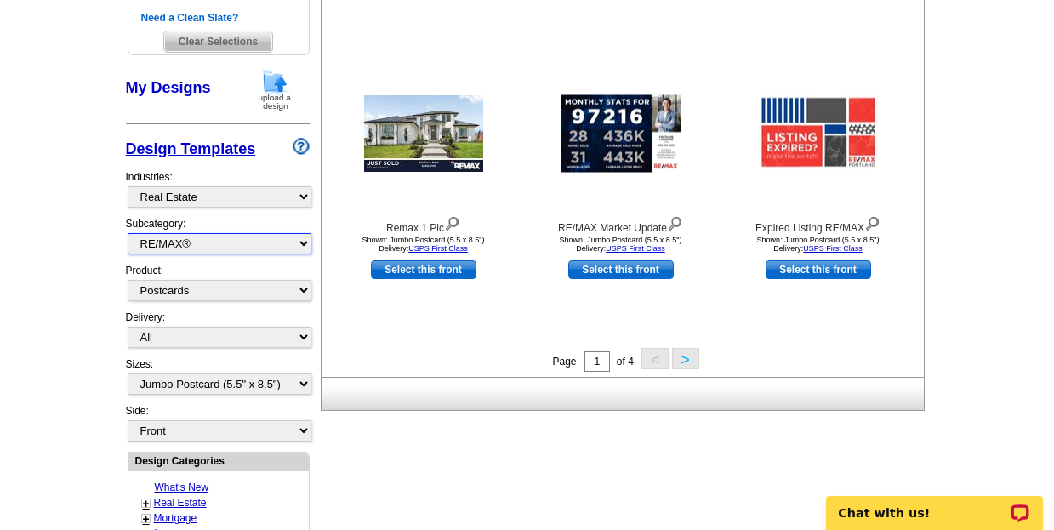
scroll to position [705, 0]
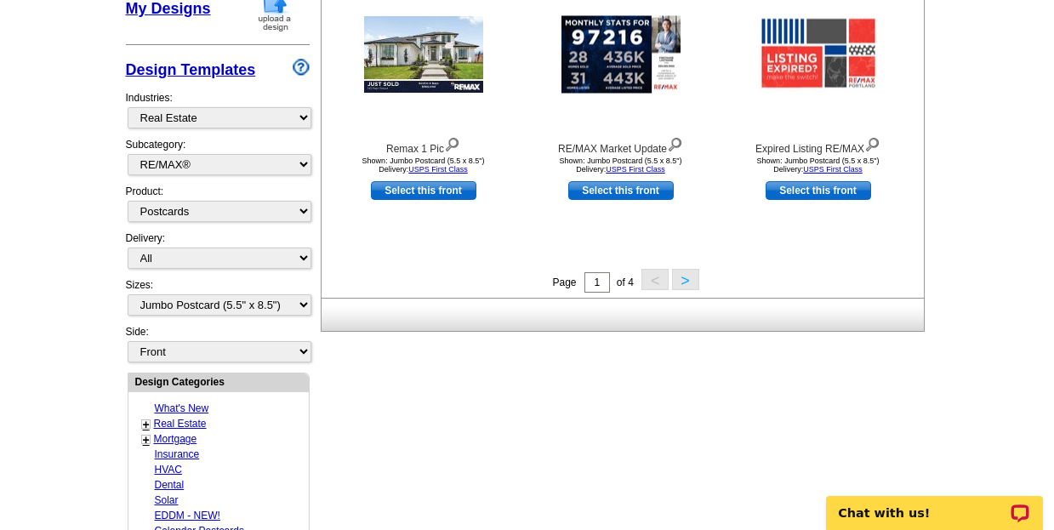
click at [689, 287] on button ">" at bounding box center [685, 279] width 27 height 21
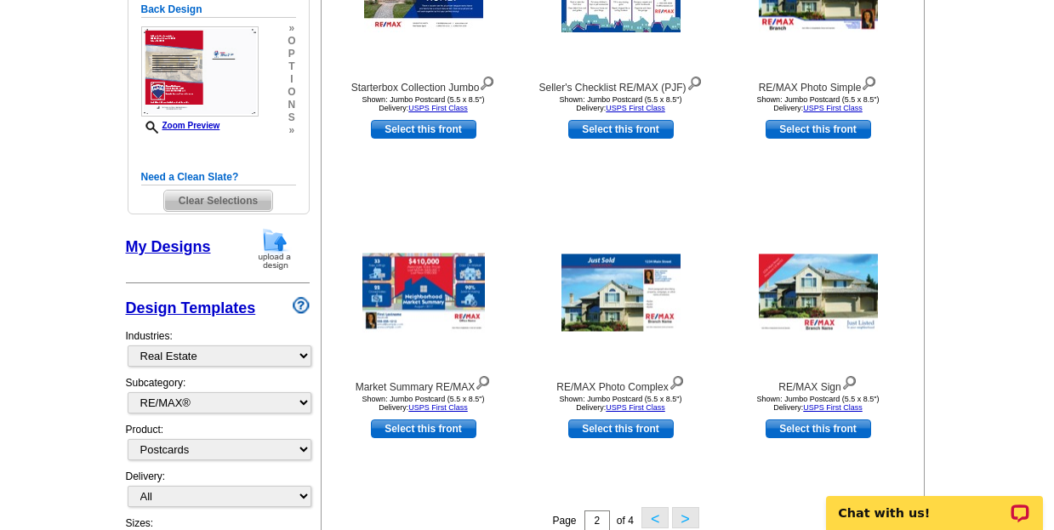
scroll to position [615, 0]
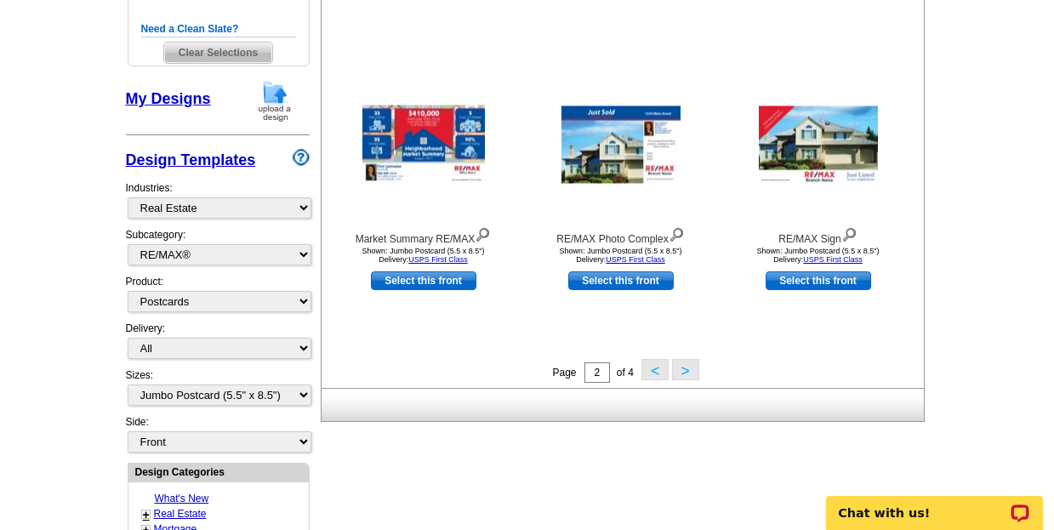
click at [681, 375] on button ">" at bounding box center [685, 369] width 27 height 21
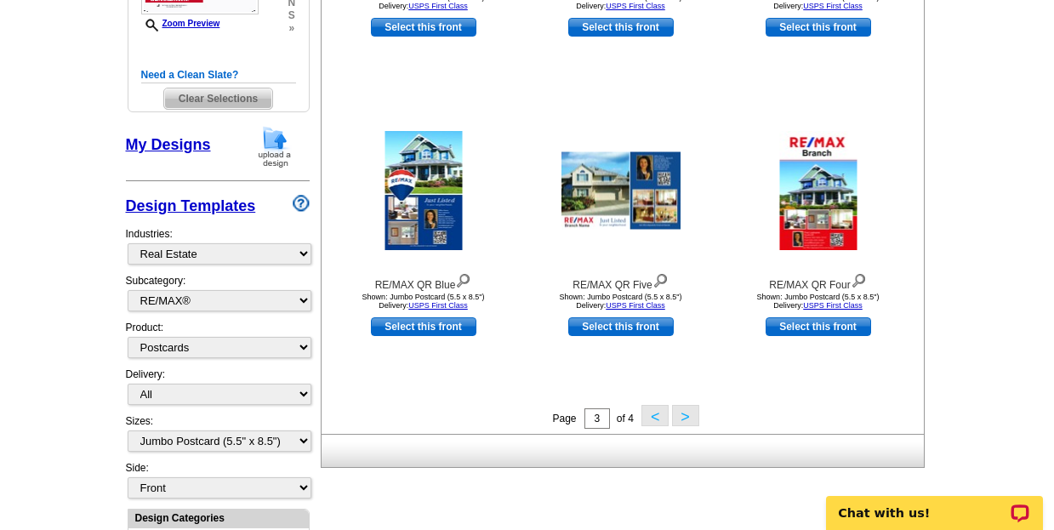
scroll to position [614, 0]
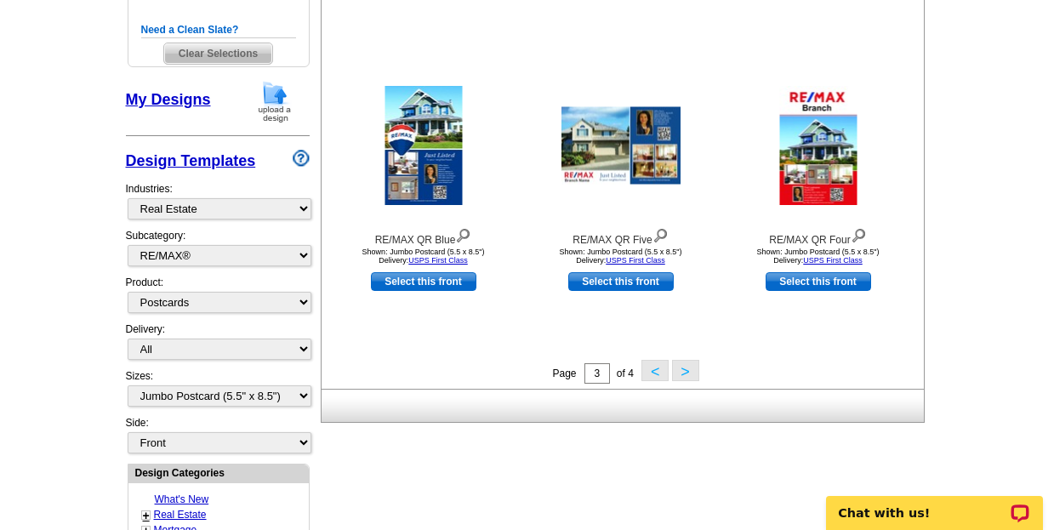
click at [685, 373] on button ">" at bounding box center [685, 370] width 27 height 21
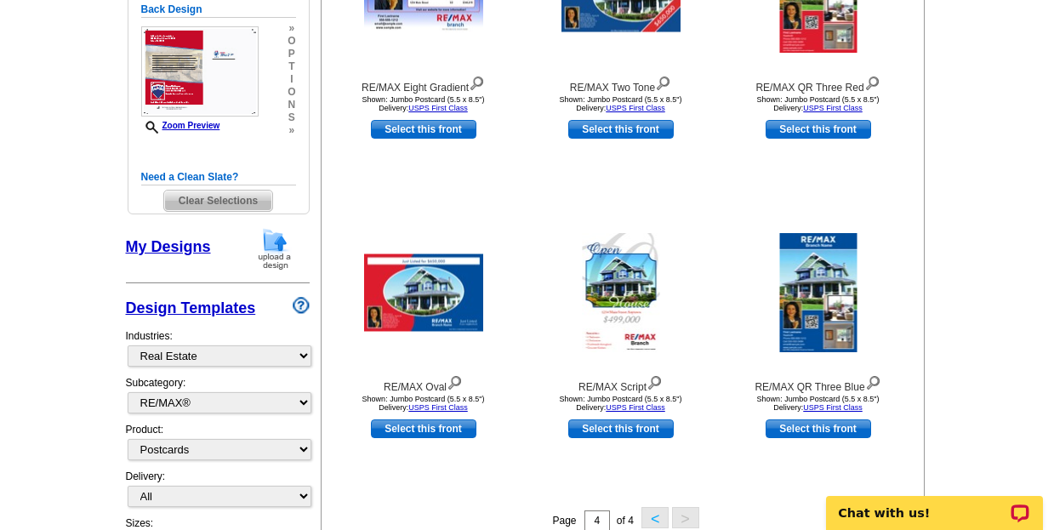
scroll to position [580, 0]
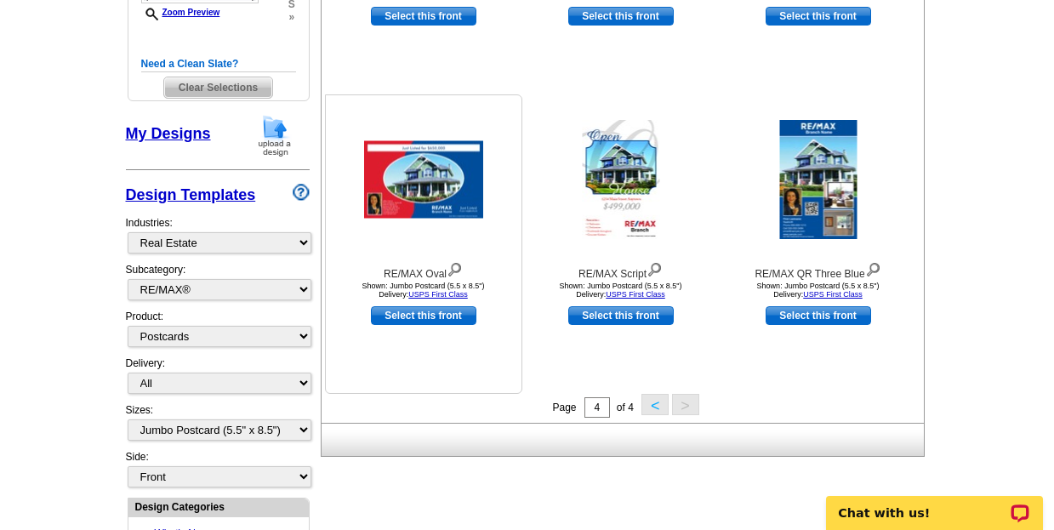
click at [422, 314] on link "Select this front" at bounding box center [423, 315] width 105 height 19
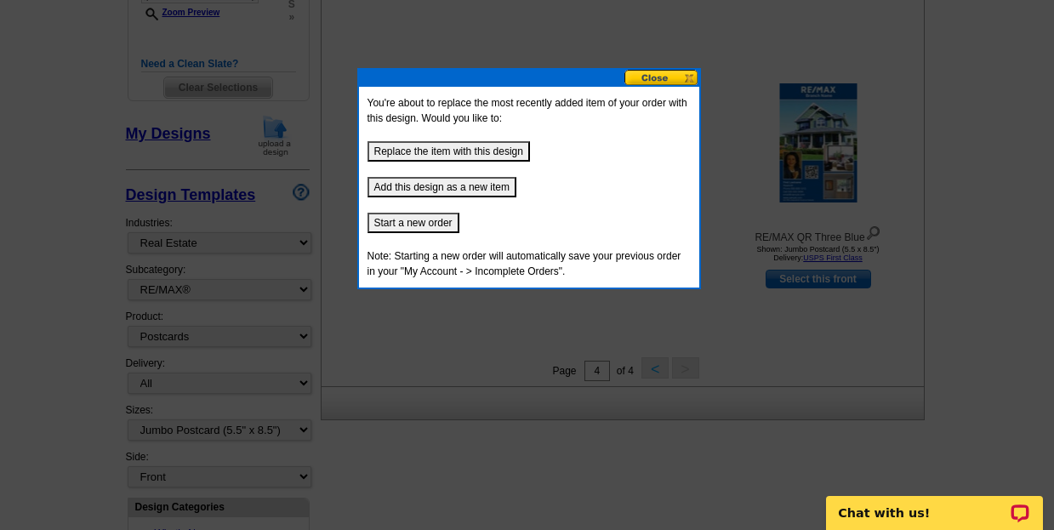
click at [455, 152] on button "Replace the item with this design" at bounding box center [448, 151] width 162 height 20
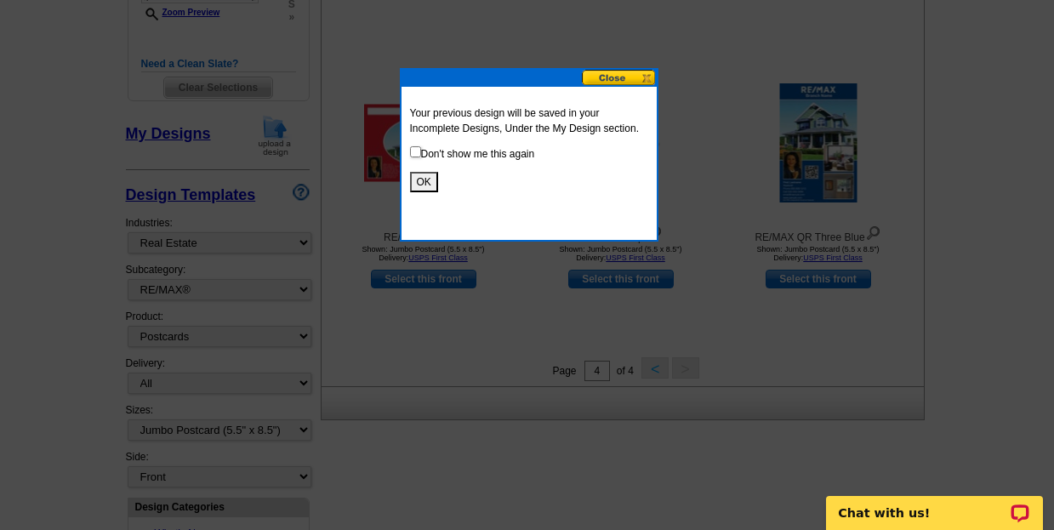
click at [424, 179] on button "OK" at bounding box center [424, 182] width 28 height 20
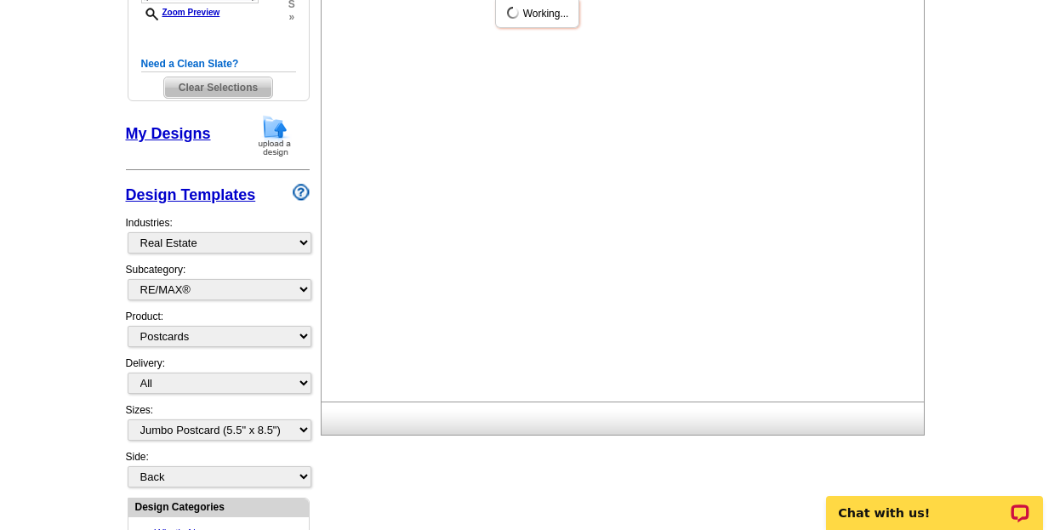
scroll to position [0, 0]
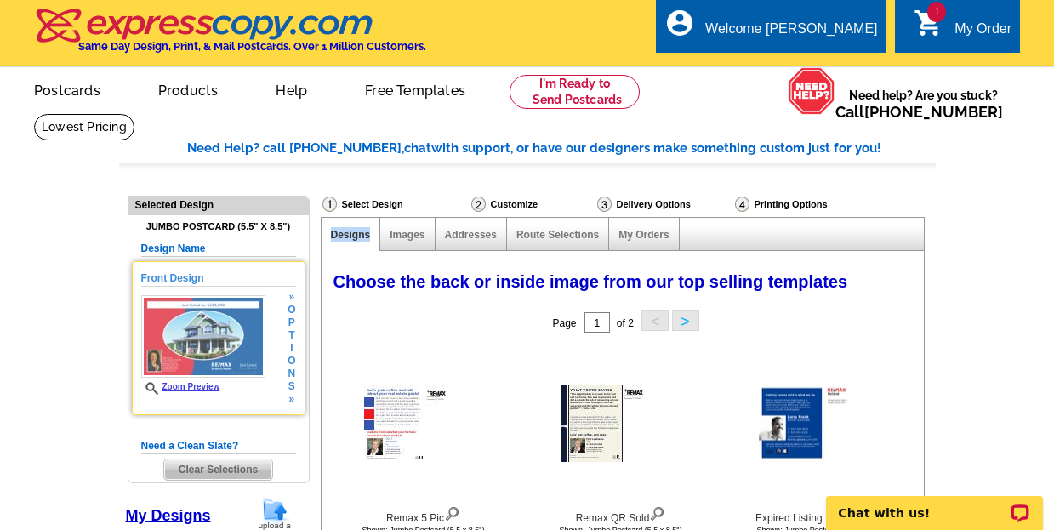
click at [214, 345] on img at bounding box center [203, 336] width 124 height 83
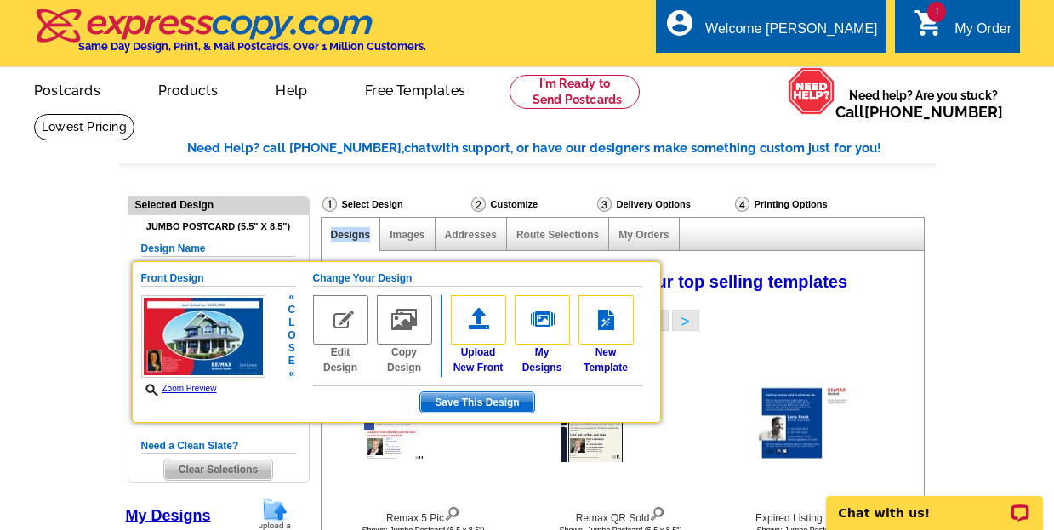
click at [200, 333] on img at bounding box center [203, 336] width 124 height 83
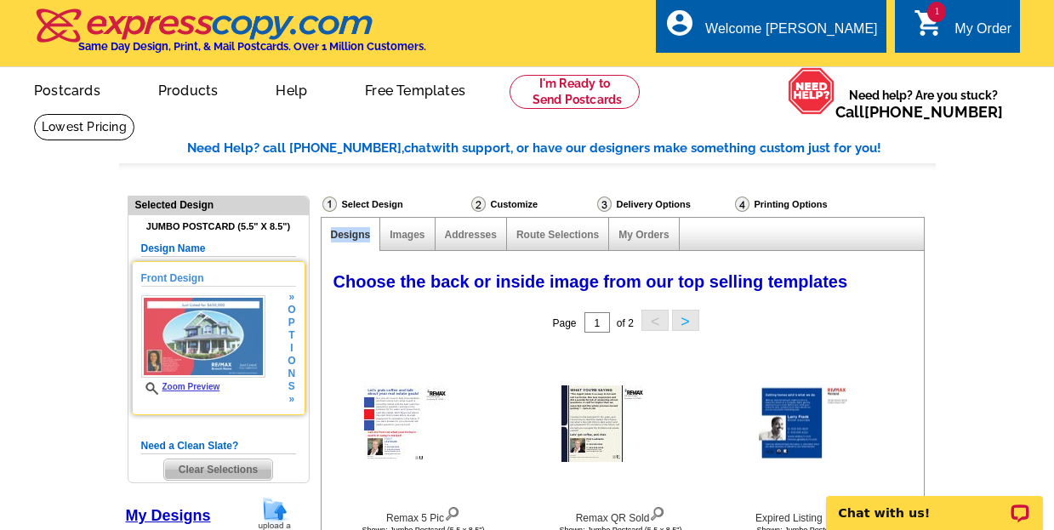
click at [200, 333] on img at bounding box center [203, 336] width 124 height 83
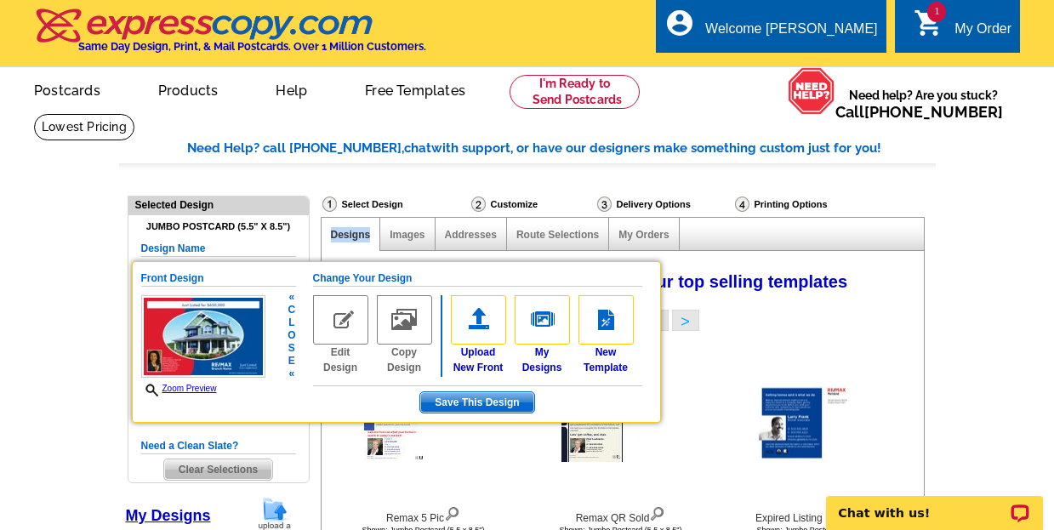
click at [333, 330] on img at bounding box center [340, 319] width 55 height 49
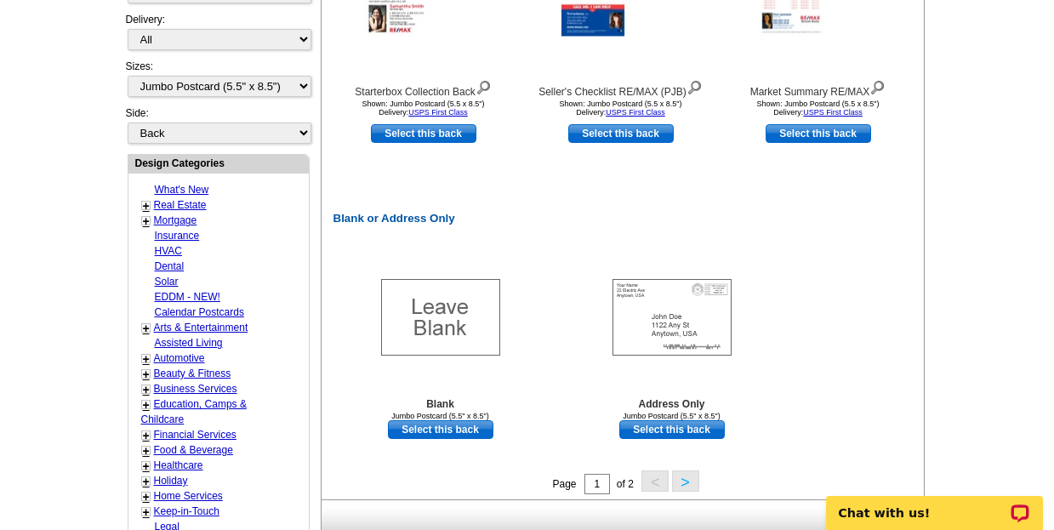
scroll to position [805, 0]
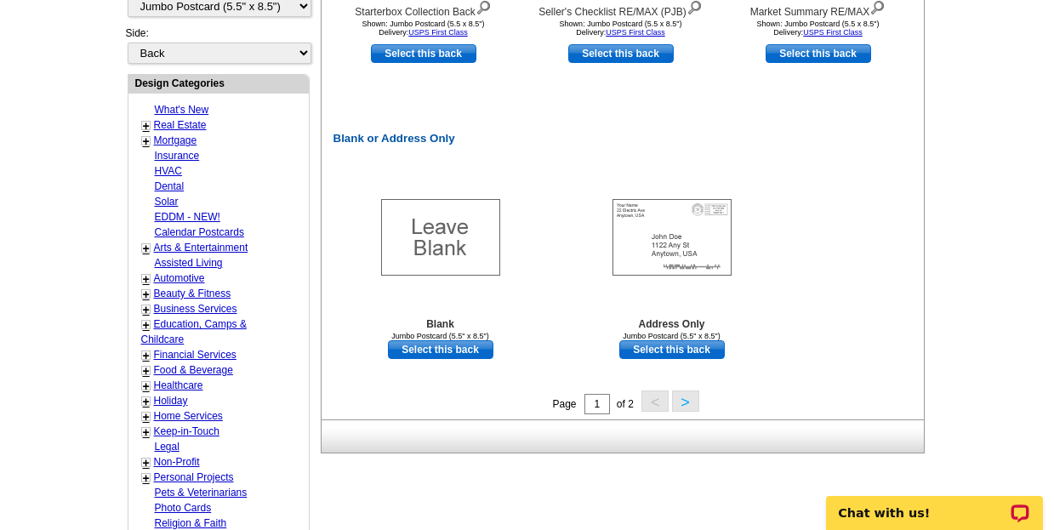
click at [686, 407] on button ">" at bounding box center [685, 400] width 27 height 21
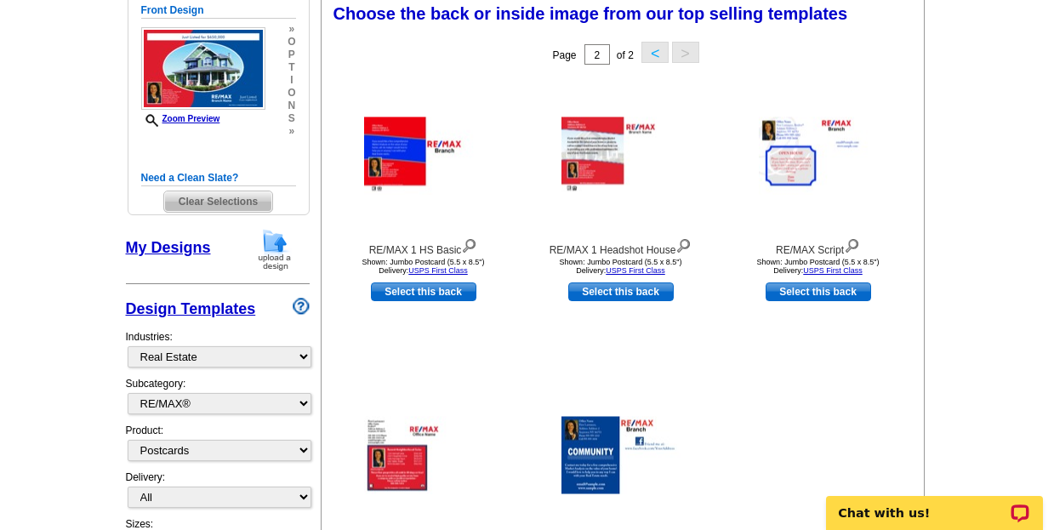
scroll to position [263, 0]
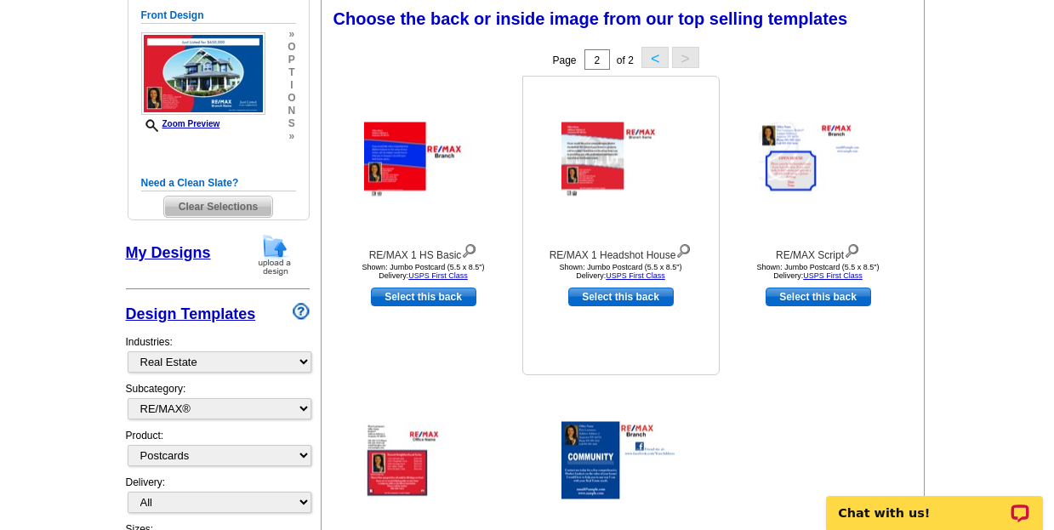
click at [617, 293] on link "Select this back" at bounding box center [620, 296] width 105 height 19
select select "front"
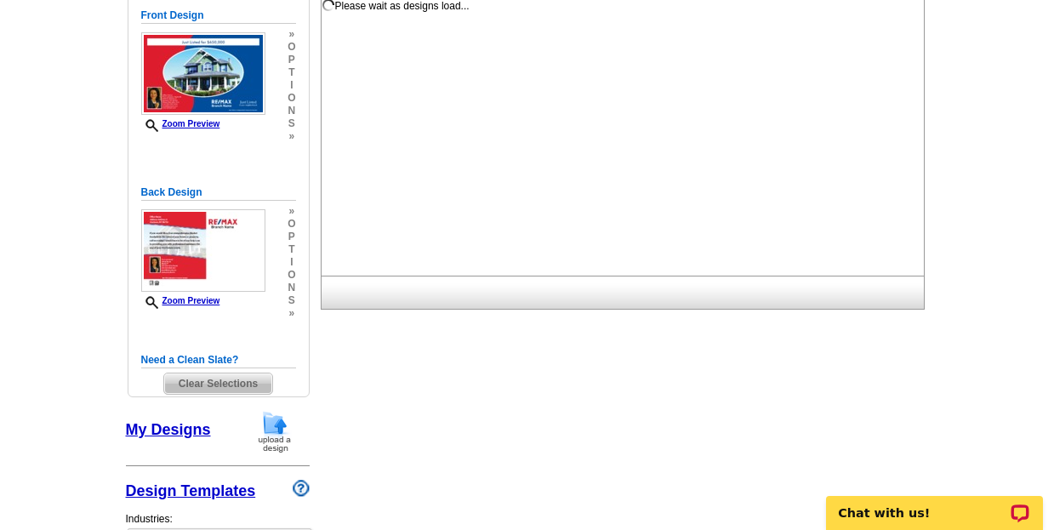
scroll to position [0, 0]
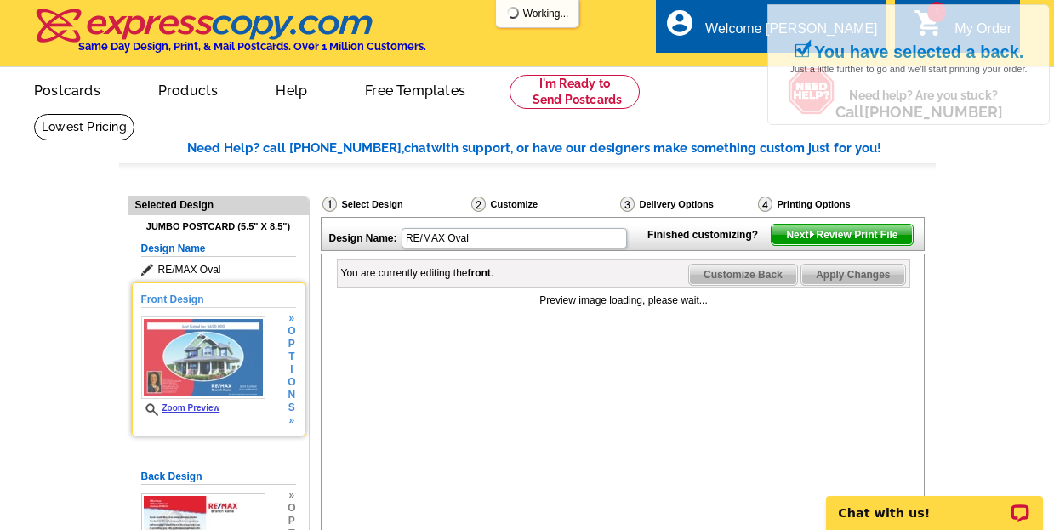
click at [211, 359] on img at bounding box center [203, 357] width 124 height 83
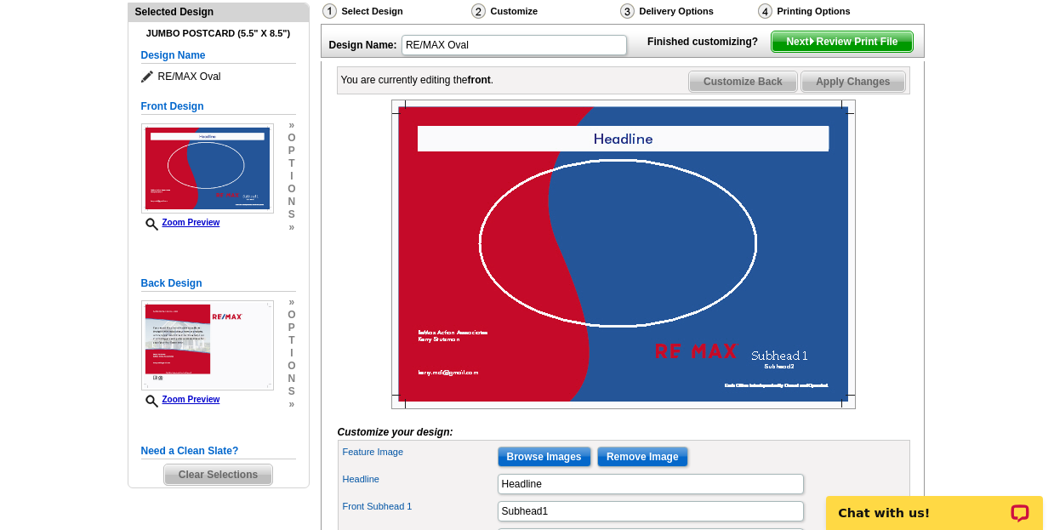
scroll to position [227, 0]
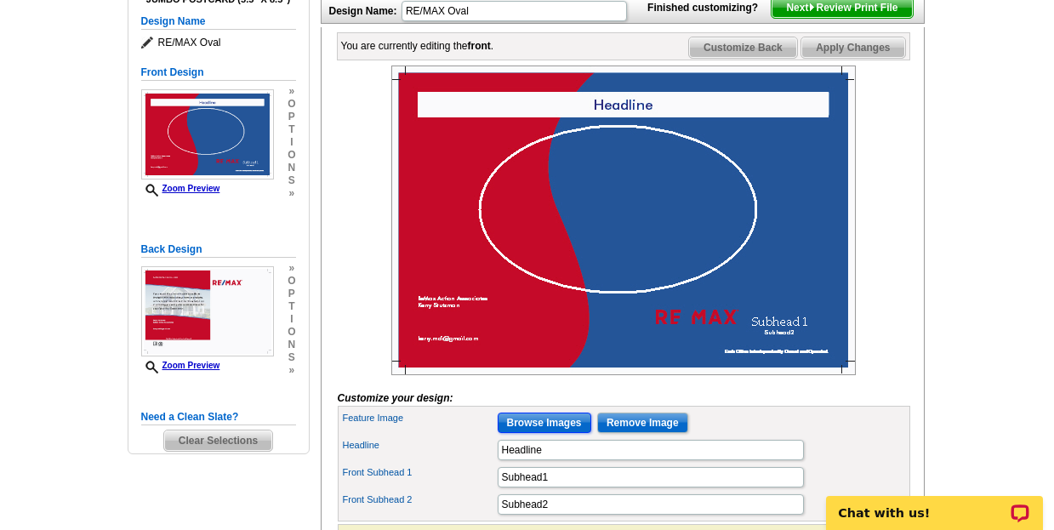
click at [540, 433] on input "Browse Images" at bounding box center [545, 423] width 94 height 20
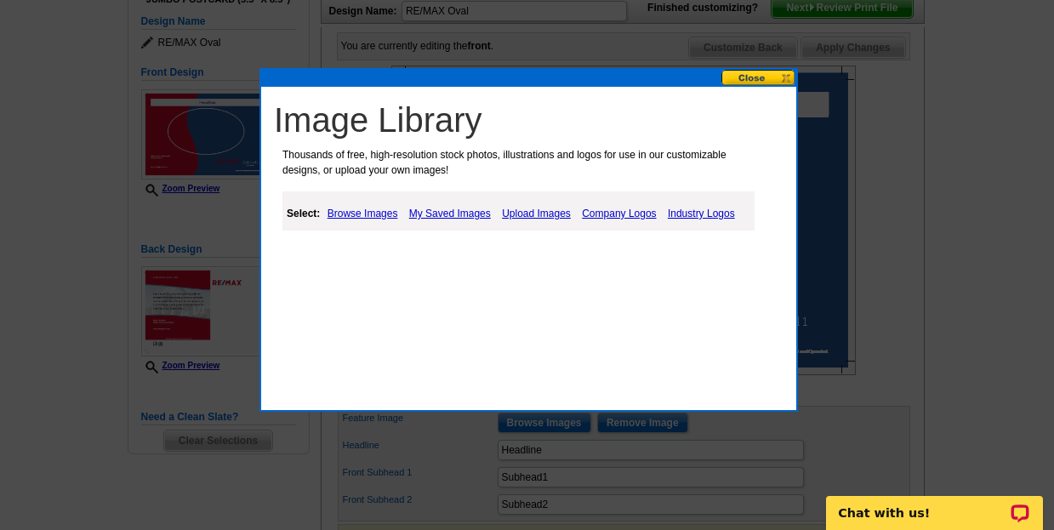
click at [457, 213] on link "My Saved Images" at bounding box center [450, 213] width 90 height 20
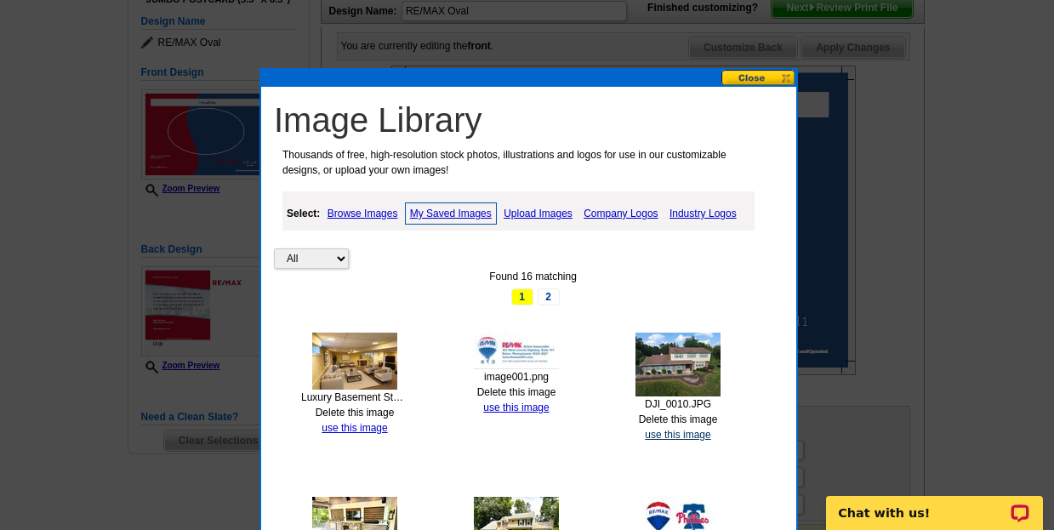
click at [679, 437] on link "use this image" at bounding box center [677, 435] width 65 height 12
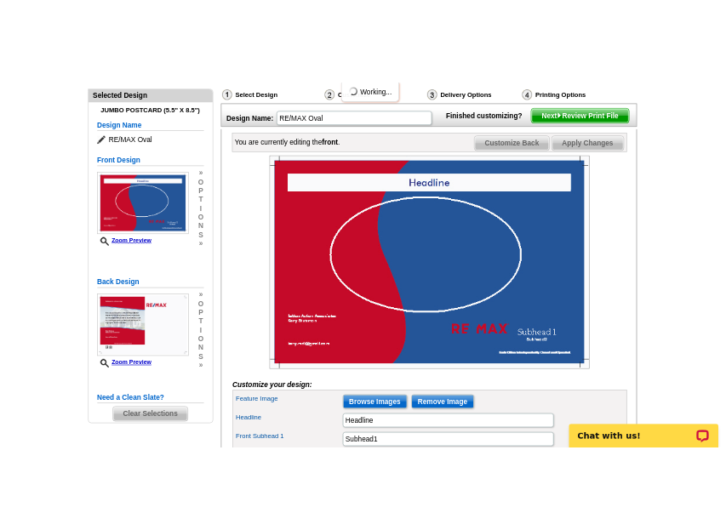
scroll to position [204, 0]
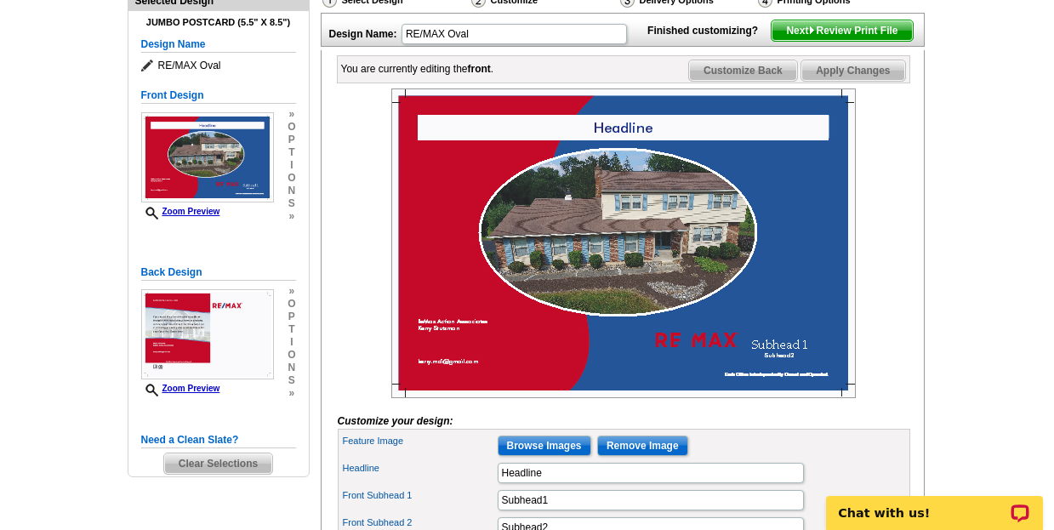
click at [626, 266] on img at bounding box center [623, 243] width 464 height 310
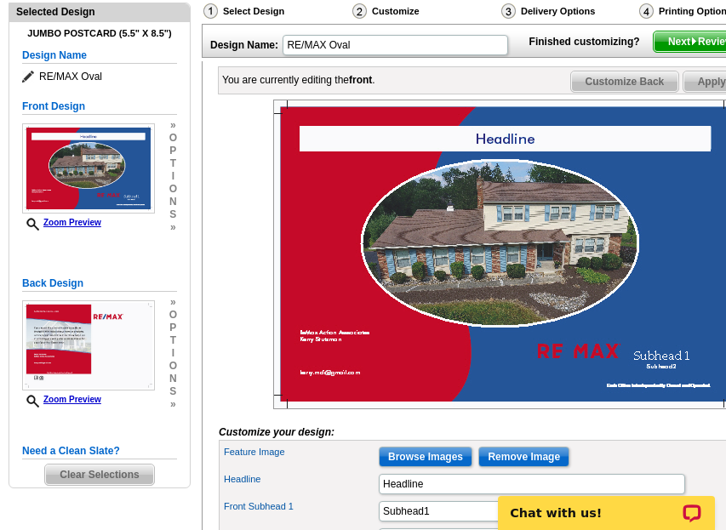
click at [229, 196] on div at bounding box center [505, 255] width 572 height 310
